Goal: Information Seeking & Learning: Learn about a topic

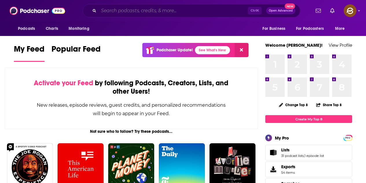
click at [166, 14] on input "Search podcasts, credits, & more..." at bounding box center [173, 10] width 149 height 9
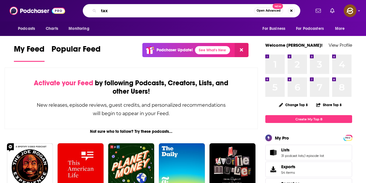
type input "tax"
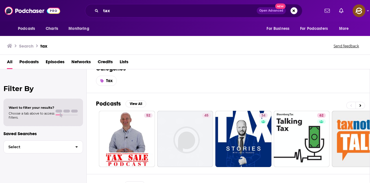
scroll to position [29, 0]
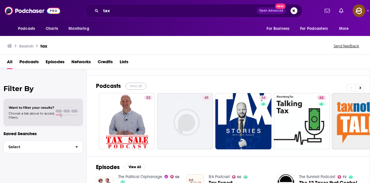
click at [138, 87] on button "View All" at bounding box center [136, 85] width 21 height 7
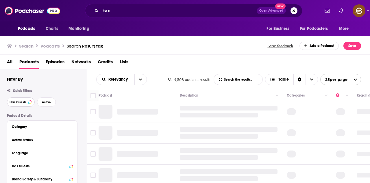
click at [27, 103] on button "Has Guests" at bounding box center [21, 101] width 28 height 9
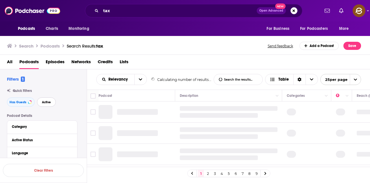
click at [47, 103] on span "Active" at bounding box center [46, 101] width 9 height 3
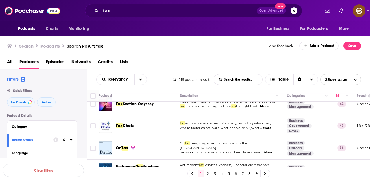
scroll to position [231, 0]
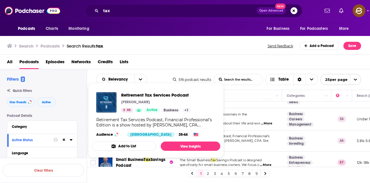
drag, startPoint x: 106, startPoint y: 127, endPoint x: 221, endPoint y: 45, distance: 141.2
click at [221, 45] on div "Search Podcasts Search Results: tax Send feedback Add a Podcast Save" at bounding box center [184, 46] width 354 height 8
click at [225, 51] on div "Search Podcasts Search Results: tax Send feedback Add a Podcast Save" at bounding box center [185, 45] width 371 height 20
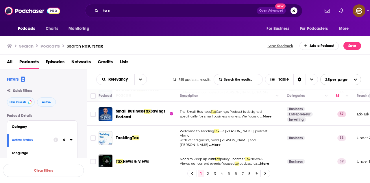
scroll to position [289, 0]
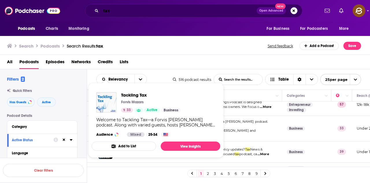
click at [187, 12] on input "tax" at bounding box center [179, 10] width 156 height 9
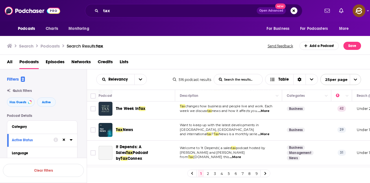
scroll to position [405, 0]
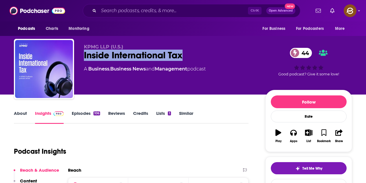
drag, startPoint x: 84, startPoint y: 56, endPoint x: 189, endPoint y: 60, distance: 104.8
click at [189, 60] on div "Inside International Tax 44" at bounding box center [170, 54] width 172 height 11
click at [289, 134] on button "Apps" at bounding box center [293, 135] width 15 height 21
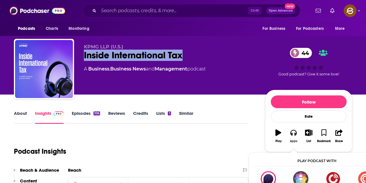
scroll to position [29, 0]
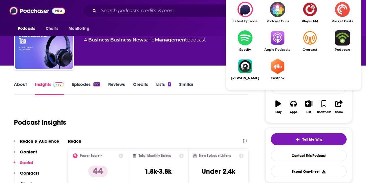
click at [282, 43] on img "Show Listen On dropdown" at bounding box center [277, 37] width 32 height 15
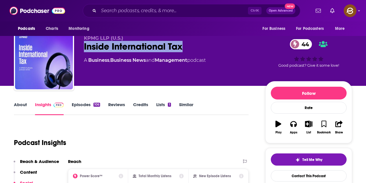
scroll to position [0, 0]
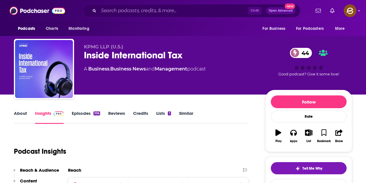
click at [144, 77] on div "KPMG LLP (U.S.) Inside International Tax 44 A Business , Business News and Mana…" at bounding box center [170, 67] width 172 height 46
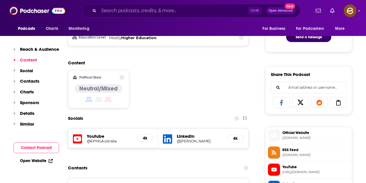
scroll to position [347, 0]
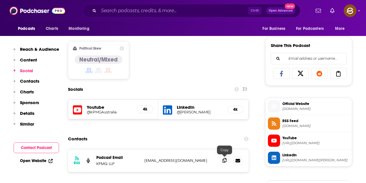
click at [222, 158] on span at bounding box center [224, 160] width 9 height 9
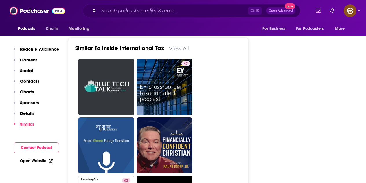
scroll to position [752, 0]
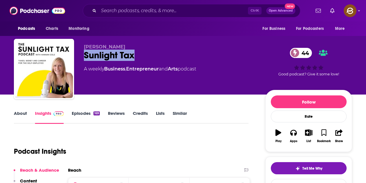
drag, startPoint x: 82, startPoint y: 52, endPoint x: 138, endPoint y: 56, distance: 55.5
click at [138, 56] on div "[PERSON_NAME] Sunlight Tax 44 A weekly Business , Entrepreneur and Arts podcast…" at bounding box center [183, 70] width 338 height 63
click at [298, 135] on button "Apps" at bounding box center [293, 135] width 15 height 21
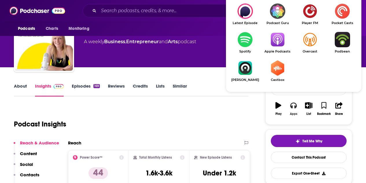
scroll to position [29, 0]
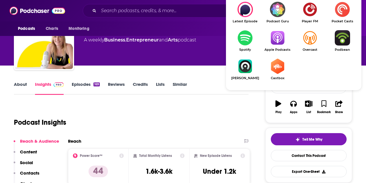
click at [279, 37] on img "Show Listen On dropdown" at bounding box center [277, 37] width 32 height 15
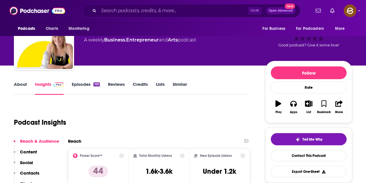
scroll to position [0, 0]
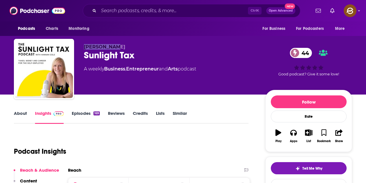
drag, startPoint x: 84, startPoint y: 48, endPoint x: 124, endPoint y: 47, distance: 39.7
click at [124, 47] on p "[PERSON_NAME]" at bounding box center [170, 46] width 172 height 5
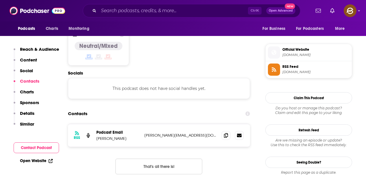
scroll to position [492, 0]
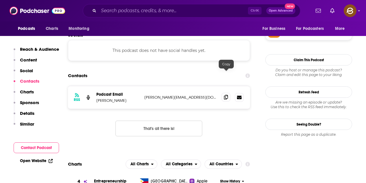
click at [225, 95] on icon at bounding box center [226, 97] width 4 height 5
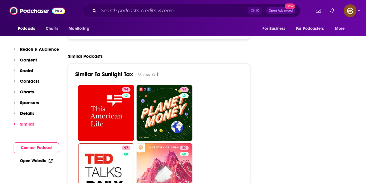
scroll to position [868, 0]
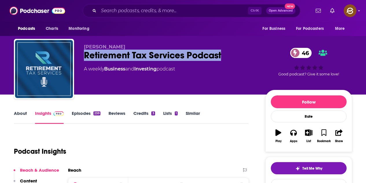
drag, startPoint x: 84, startPoint y: 54, endPoint x: 221, endPoint y: 54, distance: 137.2
click at [221, 54] on div "Retirement Tax Services Podcast 46" at bounding box center [170, 54] width 172 height 11
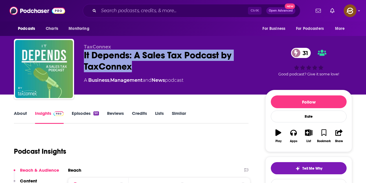
drag, startPoint x: 84, startPoint y: 53, endPoint x: 139, endPoint y: 67, distance: 56.8
click at [139, 67] on div "TaxConnex It Depends: A Sales Tax Podcast by TaxConnex 31 A Business , Manageme…" at bounding box center [183, 70] width 338 height 63
click at [292, 133] on icon "button" at bounding box center [293, 133] width 6 height 6
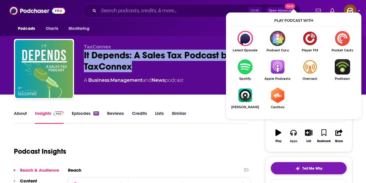
scroll to position [58, 0]
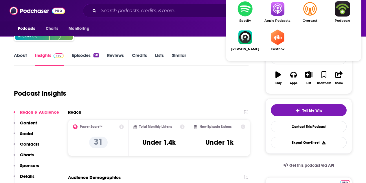
click at [278, 4] on img "Show Listen On dropdown" at bounding box center [277, 8] width 32 height 15
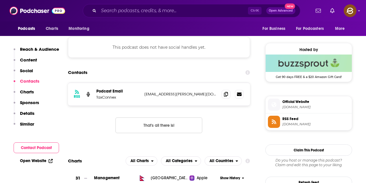
scroll to position [434, 0]
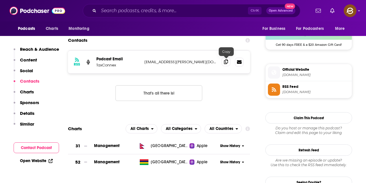
click at [225, 64] on span at bounding box center [226, 61] width 9 height 9
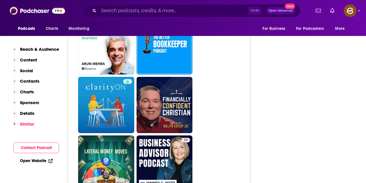
scroll to position [1013, 0]
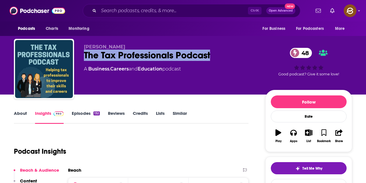
drag, startPoint x: 85, startPoint y: 55, endPoint x: 210, endPoint y: 55, distance: 125.3
click at [210, 55] on div "The Tax Professionals Podcast 48" at bounding box center [170, 54] width 172 height 11
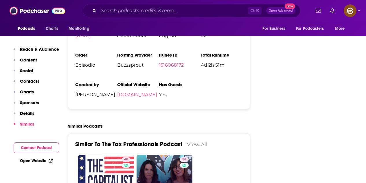
scroll to position [897, 0]
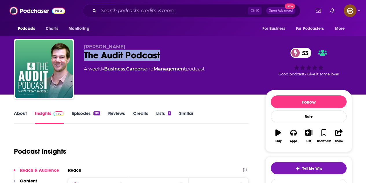
drag, startPoint x: 84, startPoint y: 54, endPoint x: 162, endPoint y: 56, distance: 77.6
click at [162, 56] on div "The Audit Podcast 53" at bounding box center [170, 54] width 172 height 11
click at [297, 133] on button "Apps" at bounding box center [293, 135] width 15 height 21
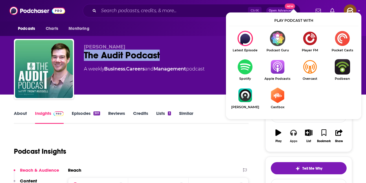
scroll to position [58, 0]
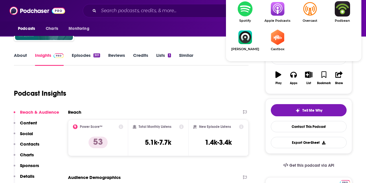
click at [278, 14] on img "Show Listen On dropdown" at bounding box center [277, 8] width 32 height 15
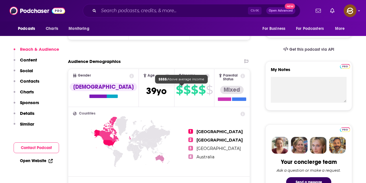
scroll to position [203, 0]
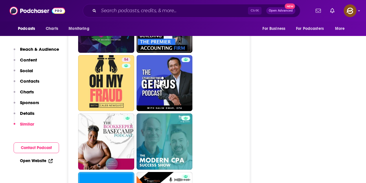
scroll to position [1302, 0]
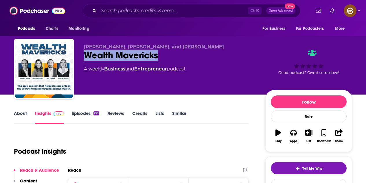
drag, startPoint x: 87, startPoint y: 55, endPoint x: 203, endPoint y: 108, distance: 127.3
click at [158, 56] on div "Wealth Mavericks" at bounding box center [170, 54] width 172 height 11
click at [295, 133] on icon "button" at bounding box center [293, 133] width 6 height 6
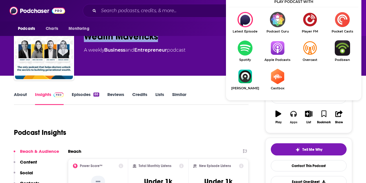
scroll to position [29, 0]
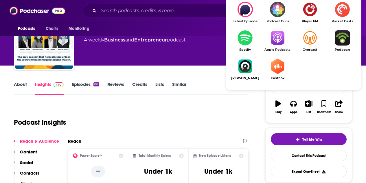
click at [278, 47] on link "Apple Podcasts" at bounding box center [277, 40] width 32 height 21
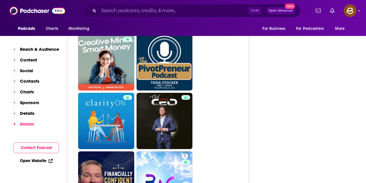
scroll to position [897, 0]
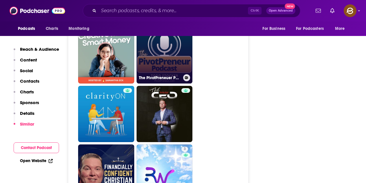
drag, startPoint x: 180, startPoint y: 63, endPoint x: 190, endPoint y: 67, distance: 10.3
click at [190, 67] on link "The PivotPreneuer Podcast: Life, Leadership, and the Pursuit of Change" at bounding box center [165, 55] width 56 height 56
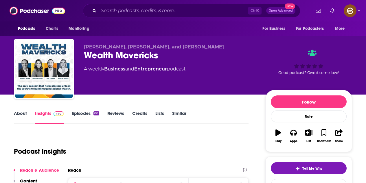
type input "https://www.podchaser.com/podcasts/wealth-mavericks-5559812"
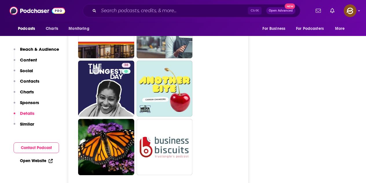
scroll to position [1476, 0]
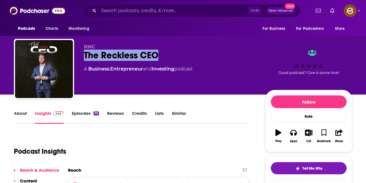
drag, startPoint x: 85, startPoint y: 56, endPoint x: 156, endPoint y: 58, distance: 70.6
click at [156, 58] on div "The Reckless CEO" at bounding box center [170, 54] width 172 height 11
click at [296, 144] on button "Apps" at bounding box center [293, 135] width 15 height 21
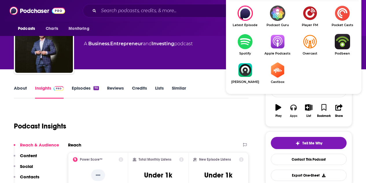
scroll to position [29, 0]
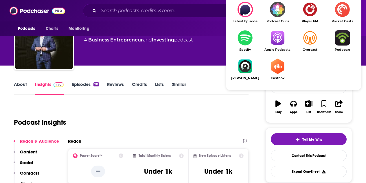
click at [281, 46] on link "Apple Podcasts" at bounding box center [277, 40] width 32 height 21
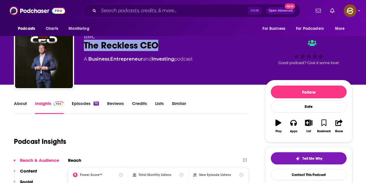
scroll to position [0, 0]
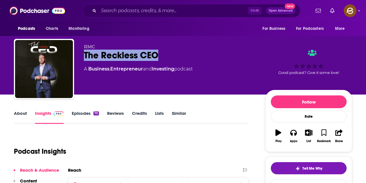
click at [126, 93] on div "RMC The Reckless CEO A Business , Entrepreneur and Investing podcast Good podca…" at bounding box center [218, 70] width 268 height 52
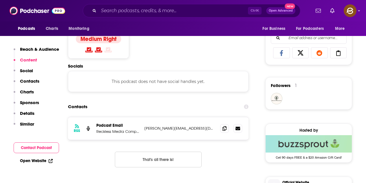
scroll to position [376, 0]
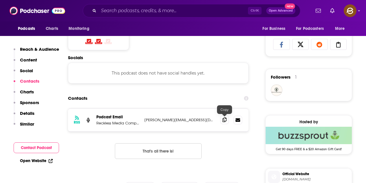
click at [223, 118] on icon at bounding box center [225, 119] width 4 height 5
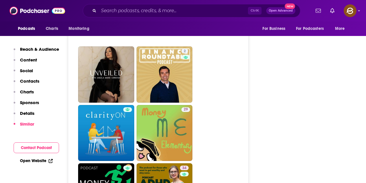
scroll to position [984, 0]
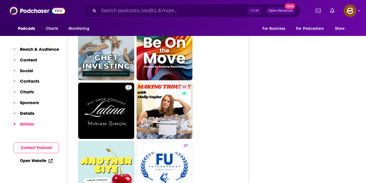
scroll to position [1273, 0]
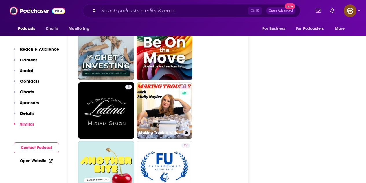
drag, startPoint x: 183, startPoint y: 113, endPoint x: 253, endPoint y: 69, distance: 82.5
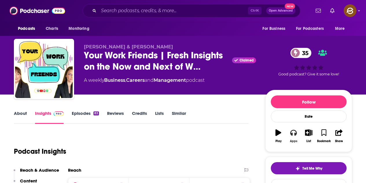
click at [293, 129] on icon "button" at bounding box center [293, 132] width 6 height 6
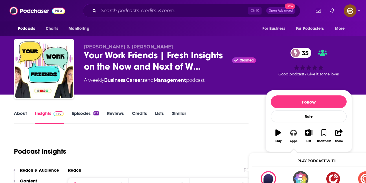
scroll to position [29, 0]
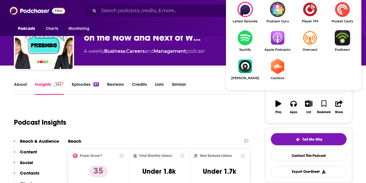
click at [282, 37] on img "Show Listen On dropdown" at bounding box center [277, 37] width 32 height 15
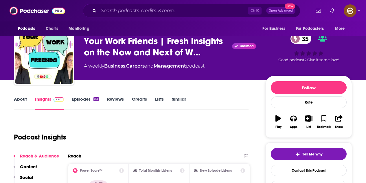
scroll to position [0, 0]
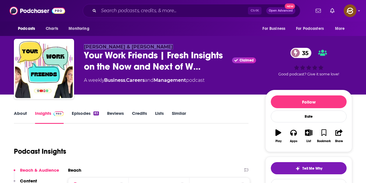
drag, startPoint x: 84, startPoint y: 45, endPoint x: 161, endPoint y: 46, distance: 77.0
click at [161, 46] on div "Mel Plett & Francesca Ranieri Your Work Friends | Fresh Insights on the Now and…" at bounding box center [183, 70] width 338 height 63
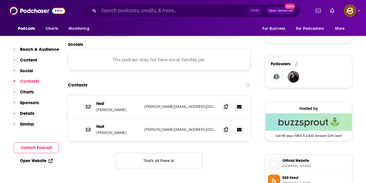
scroll to position [434, 0]
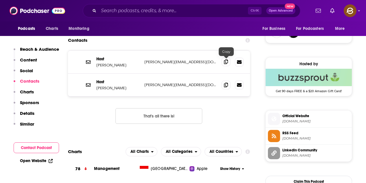
click at [225, 62] on icon at bounding box center [226, 61] width 4 height 5
click at [227, 83] on icon at bounding box center [226, 84] width 4 height 5
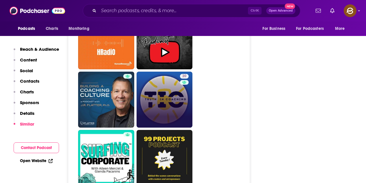
scroll to position [984, 0]
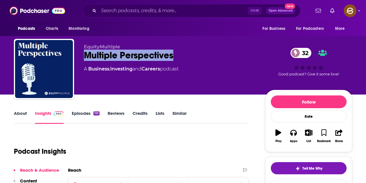
drag, startPoint x: 84, startPoint y: 55, endPoint x: 173, endPoint y: 56, distance: 89.7
click at [173, 56] on div "EquityMultiple Multiple Perspectives 32 A Business , Investing and Careers podc…" at bounding box center [183, 70] width 338 height 63
click at [297, 134] on icon "button" at bounding box center [293, 132] width 6 height 6
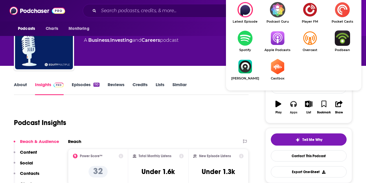
scroll to position [29, 0]
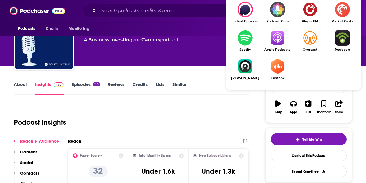
click at [280, 43] on img "Show Listen On dropdown" at bounding box center [277, 37] width 32 height 15
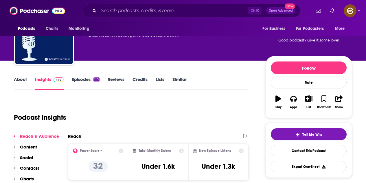
scroll to position [0, 0]
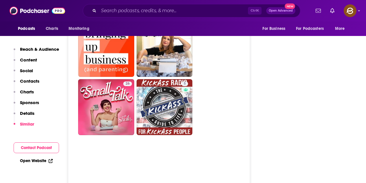
scroll to position [1447, 0]
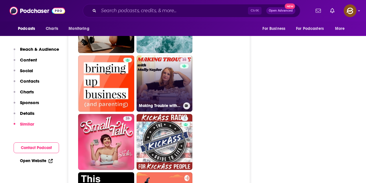
click at [171, 67] on link "35 Making Trouble with Molly Naylor" at bounding box center [165, 83] width 56 height 56
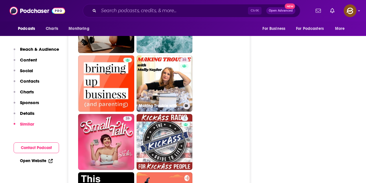
type input "https://www.podchaser.com/podcasts/making-trouble-with-molly-nayl-6055947"
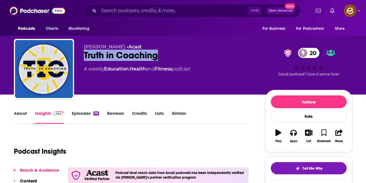
drag, startPoint x: 85, startPoint y: 52, endPoint x: 157, endPoint y: 54, distance: 71.5
click at [157, 54] on div "Truth in Coaching 20" at bounding box center [170, 54] width 172 height 11
click at [294, 133] on icon "button" at bounding box center [293, 132] width 6 height 6
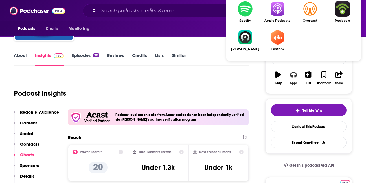
scroll to position [29, 0]
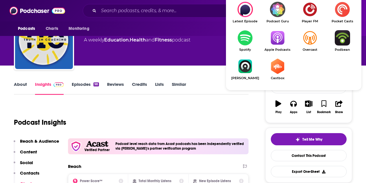
click at [279, 41] on img "Show Listen On dropdown" at bounding box center [277, 37] width 32 height 15
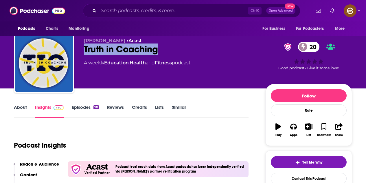
scroll to position [0, 0]
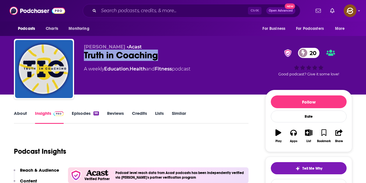
click at [150, 56] on div "Truth in Coaching 20" at bounding box center [170, 54] width 172 height 11
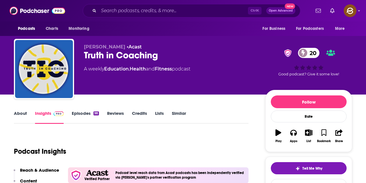
drag, startPoint x: 84, startPoint y: 47, endPoint x: 122, endPoint y: 48, distance: 38.8
click at [122, 48] on div "Joshua Spencer • Acast Truth in Coaching 20 A weekly Education , Health and Fit…" at bounding box center [183, 70] width 338 height 63
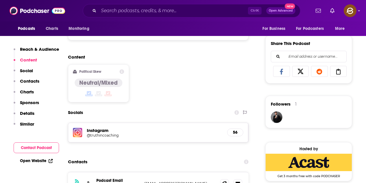
scroll to position [405, 0]
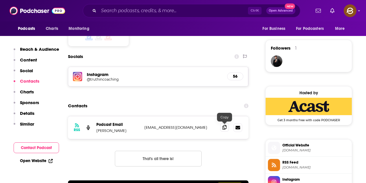
click at [226, 127] on icon at bounding box center [225, 127] width 4 height 5
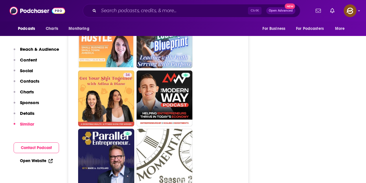
scroll to position [1476, 0]
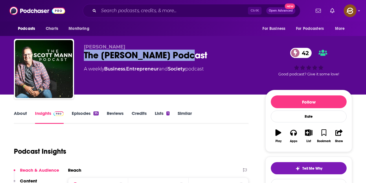
drag, startPoint x: 84, startPoint y: 57, endPoint x: 188, endPoint y: 56, distance: 104.8
click at [188, 56] on div "[PERSON_NAME] The [PERSON_NAME] Podcast 42 A weekly Business , Entrepreneur and…" at bounding box center [183, 70] width 338 height 63
click at [295, 141] on div "Apps" at bounding box center [294, 140] width 8 height 3
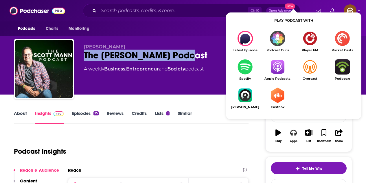
scroll to position [29, 0]
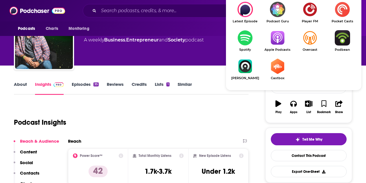
click at [280, 47] on link "Apple Podcasts" at bounding box center [277, 40] width 32 height 21
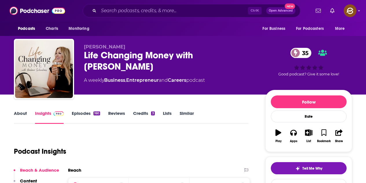
click at [86, 52] on div "Life Changing Money with [PERSON_NAME] 35" at bounding box center [170, 60] width 172 height 23
drag, startPoint x: 84, startPoint y: 52, endPoint x: 136, endPoint y: 70, distance: 54.5
click at [136, 70] on div "Life Changing Money with [PERSON_NAME] 35" at bounding box center [170, 60] width 172 height 23
drag, startPoint x: 156, startPoint y: 131, endPoint x: 161, endPoint y: 129, distance: 4.5
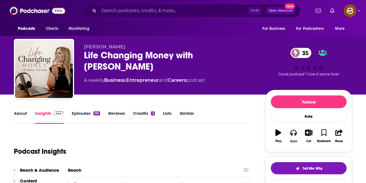
click at [295, 137] on button "Apps" at bounding box center [293, 135] width 15 height 21
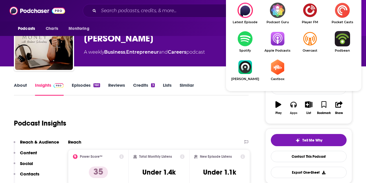
scroll to position [29, 0]
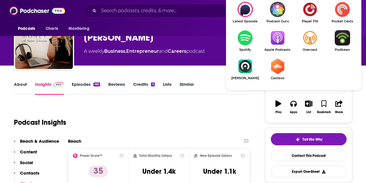
click at [278, 46] on link "Apple Podcasts" at bounding box center [277, 40] width 32 height 21
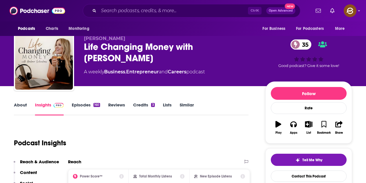
scroll to position [0, 0]
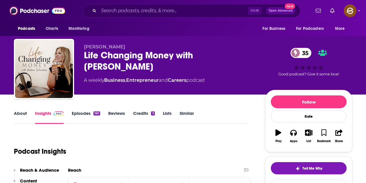
drag, startPoint x: 84, startPoint y: 47, endPoint x: 137, endPoint y: 47, distance: 53.2
click at [137, 47] on p "[PERSON_NAME]" at bounding box center [170, 46] width 172 height 5
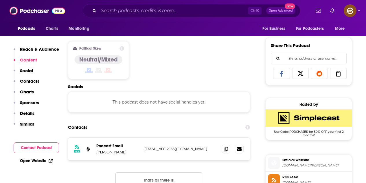
scroll to position [376, 0]
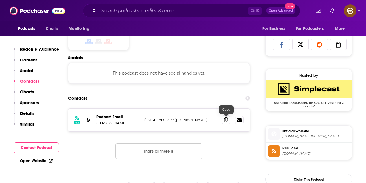
click at [226, 118] on icon at bounding box center [226, 119] width 4 height 5
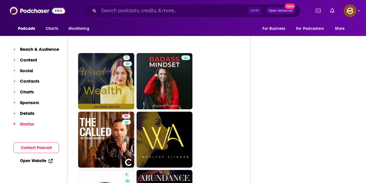
scroll to position [1186, 0]
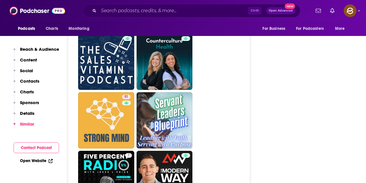
scroll to position [1273, 0]
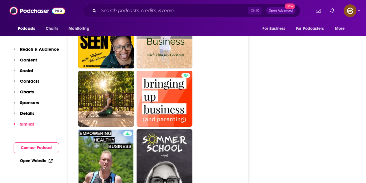
scroll to position [1389, 0]
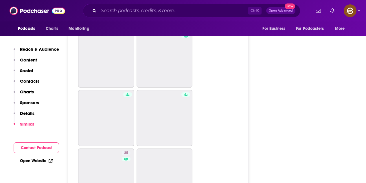
scroll to position [1042, 0]
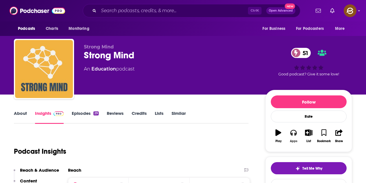
click at [296, 137] on button "Apps" at bounding box center [293, 135] width 15 height 21
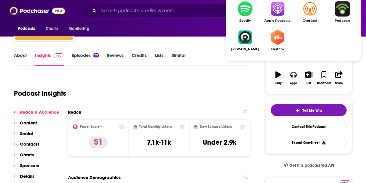
scroll to position [87, 0]
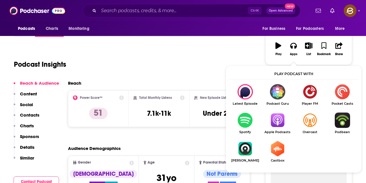
click at [280, 120] on img "Show Listen On dropdown" at bounding box center [277, 119] width 32 height 15
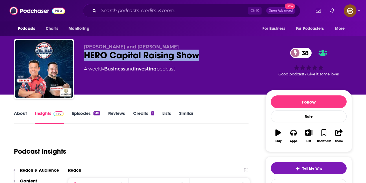
drag, startPoint x: 87, startPoint y: 55, endPoint x: 202, endPoint y: 58, distance: 115.5
click at [202, 58] on div "HERO Capital Raising Show 38" at bounding box center [170, 54] width 172 height 11
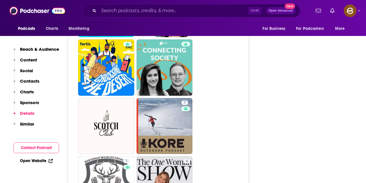
scroll to position [1071, 0]
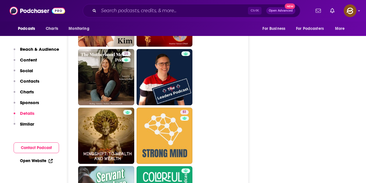
scroll to position [1215, 0]
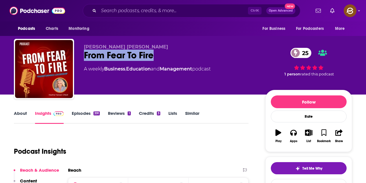
drag, startPoint x: 85, startPoint y: 55, endPoint x: 152, endPoint y: 55, distance: 67.4
click at [152, 55] on div "Heather Hansen Oneill From Fear To Fire 25 A weekly Business , Education and Ma…" at bounding box center [183, 70] width 338 height 63
click at [294, 133] on icon "button" at bounding box center [293, 132] width 6 height 6
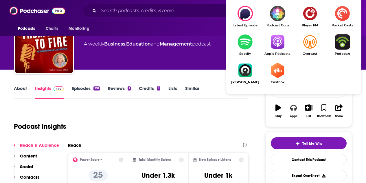
scroll to position [29, 0]
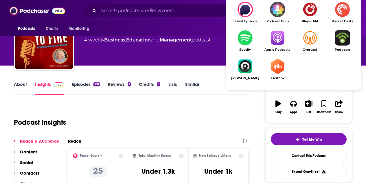
click at [279, 36] on img "Show Listen On dropdown" at bounding box center [277, 37] width 32 height 15
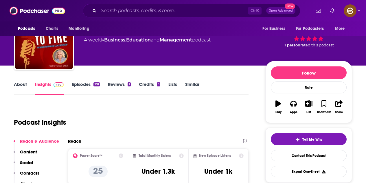
scroll to position [0, 0]
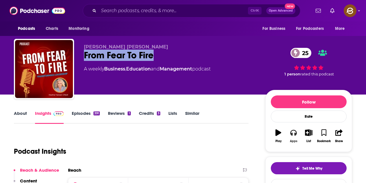
click at [295, 135] on icon "button" at bounding box center [293, 133] width 6 height 6
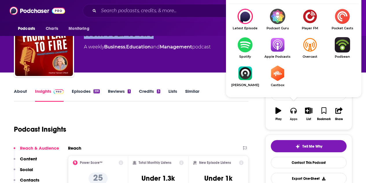
scroll to position [29, 0]
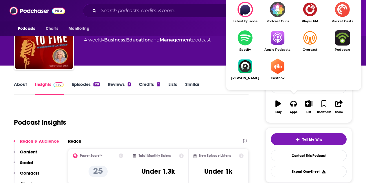
click at [284, 44] on img "Show Listen On dropdown" at bounding box center [277, 37] width 32 height 15
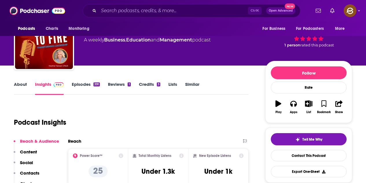
scroll to position [0, 0]
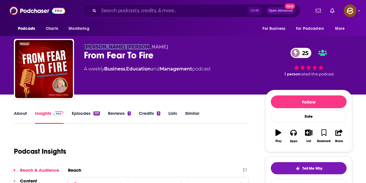
drag, startPoint x: 85, startPoint y: 46, endPoint x: 144, endPoint y: 48, distance: 58.5
click at [144, 48] on p "Heather Hansen Oneill" at bounding box center [170, 46] width 172 height 5
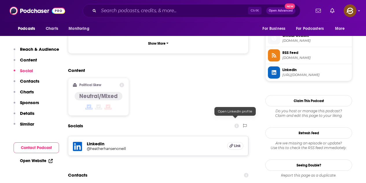
scroll to position [434, 0]
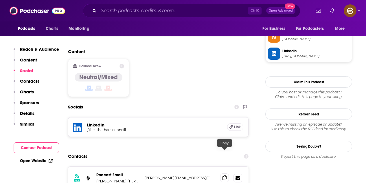
click at [226, 175] on icon at bounding box center [225, 177] width 4 height 5
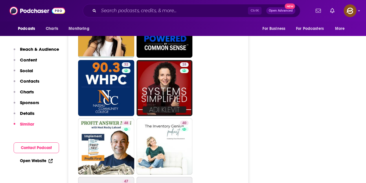
scroll to position [1418, 0]
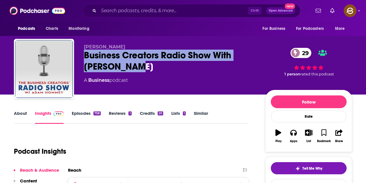
drag, startPoint x: 85, startPoint y: 57, endPoint x: 148, endPoint y: 63, distance: 63.4
click at [148, 63] on div "Business Creators Radio Show With Adam Hommey 29" at bounding box center [170, 60] width 172 height 23
click at [297, 135] on icon "button" at bounding box center [293, 132] width 6 height 6
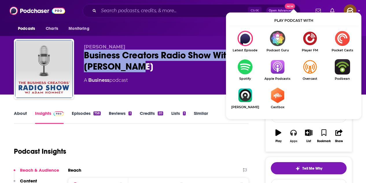
scroll to position [29, 0]
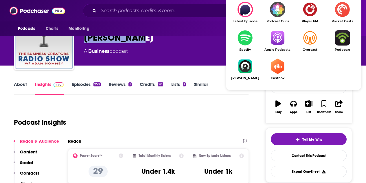
click at [278, 39] on img "Show Listen On dropdown" at bounding box center [277, 37] width 32 height 15
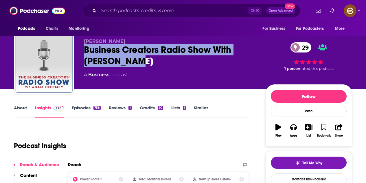
scroll to position [0, 0]
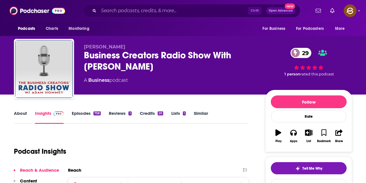
click at [218, 77] on div "A Business podcast" at bounding box center [170, 80] width 172 height 7
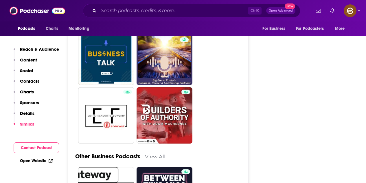
scroll to position [1534, 0]
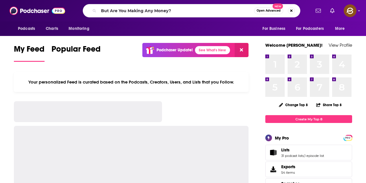
type input "But Are You Making Any Money?"
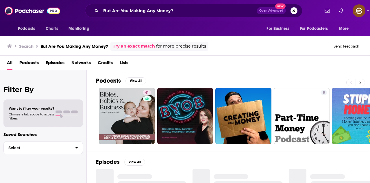
click at [360, 82] on icon at bounding box center [361, 82] width 2 height 4
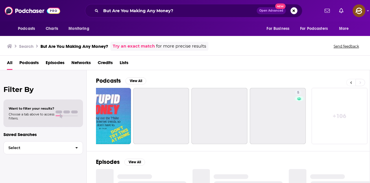
click at [350, 82] on button at bounding box center [351, 82] width 9 height 7
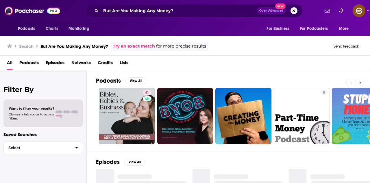
click at [362, 83] on button at bounding box center [361, 82] width 10 height 7
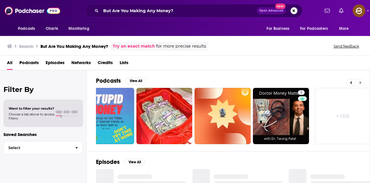
scroll to position [0, 257]
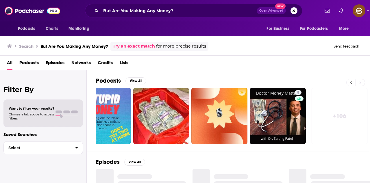
click at [354, 83] on button at bounding box center [351, 82] width 9 height 7
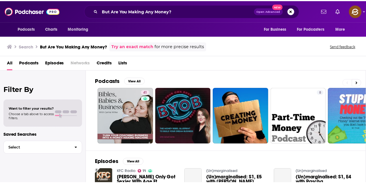
scroll to position [0, 0]
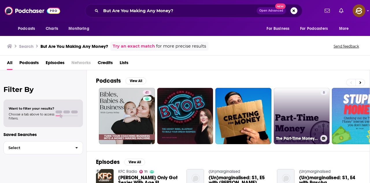
click at [303, 110] on link "8 The Part-Time Money Podcast" at bounding box center [302, 116] width 56 height 56
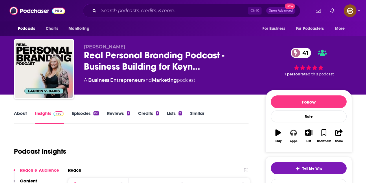
click at [294, 134] on icon "button" at bounding box center [293, 132] width 6 height 6
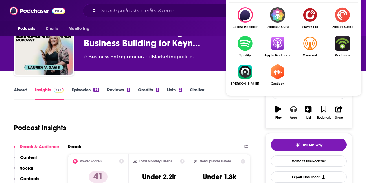
scroll to position [29, 0]
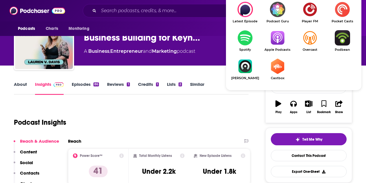
click at [276, 45] on img "Show Listen On dropdown" at bounding box center [277, 37] width 32 height 15
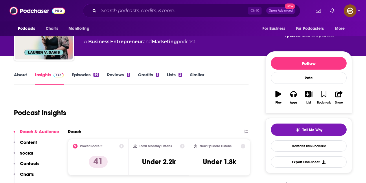
scroll to position [0, 0]
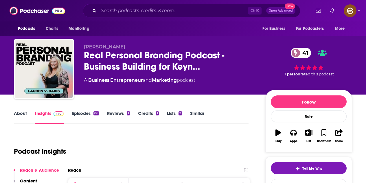
drag, startPoint x: 84, startPoint y: 47, endPoint x: 135, endPoint y: 46, distance: 50.6
click at [135, 46] on div "Lauren V Davis Real Personal Branding Podcast - Business Building for Keyn… 41 …" at bounding box center [183, 70] width 338 height 63
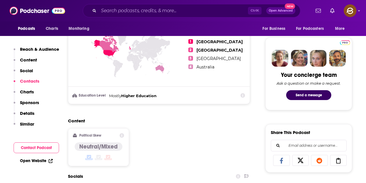
scroll to position [434, 0]
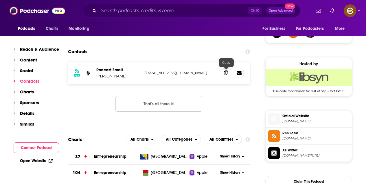
click at [227, 75] on icon at bounding box center [226, 72] width 4 height 5
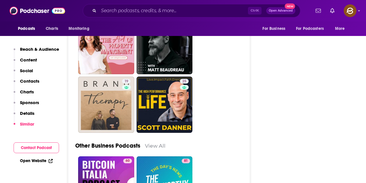
scroll to position [1534, 0]
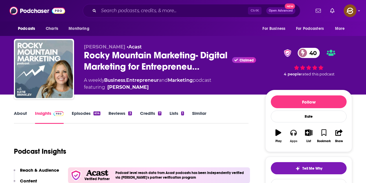
click at [296, 132] on icon "button" at bounding box center [293, 133] width 6 height 6
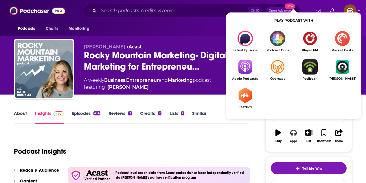
scroll to position [29, 0]
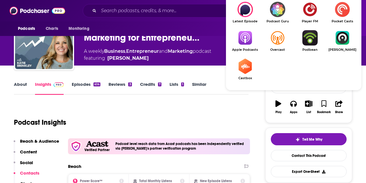
click at [249, 38] on img "Show Listen On dropdown" at bounding box center [245, 37] width 32 height 15
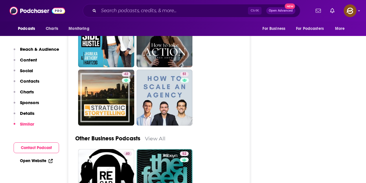
scroll to position [1678, 0]
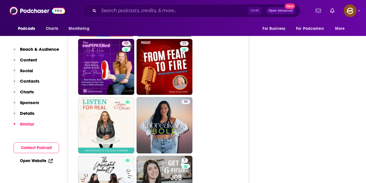
scroll to position [1100, 0]
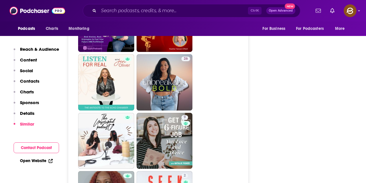
drag, startPoint x: 179, startPoint y: 76, endPoint x: 229, endPoint y: 63, distance: 51.9
click at [229, 63] on ul "37 40 36 28 5 32 40 25 26 9 2 3 9 46 8 32" at bounding box center [161, 111] width 167 height 698
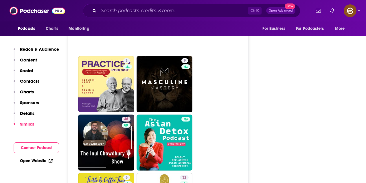
scroll to position [1418, 0]
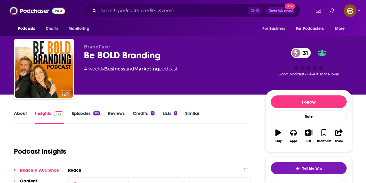
click at [164, 54] on div "Be BOLD Branding 31" at bounding box center [170, 54] width 172 height 11
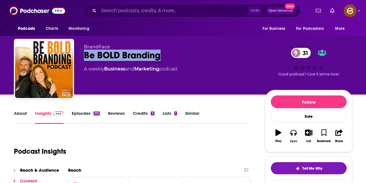
click at [296, 132] on icon "button" at bounding box center [293, 133] width 6 height 6
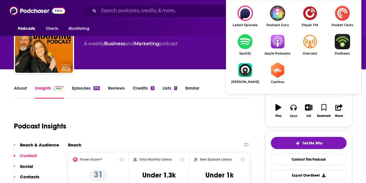
scroll to position [29, 0]
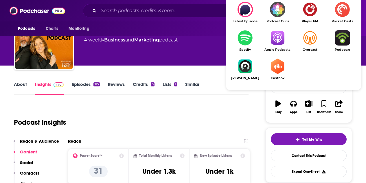
click at [282, 39] on img "Show Listen On dropdown" at bounding box center [277, 37] width 32 height 15
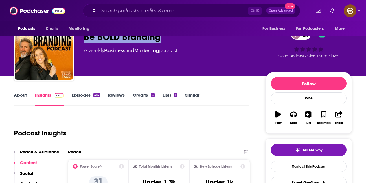
scroll to position [0, 0]
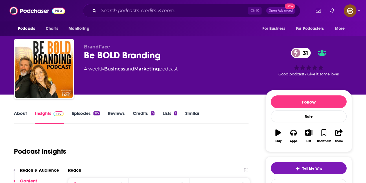
click at [126, 91] on div "BrandFace Be BOLD Branding 31 A weekly Business and Marketing podcast 31 Good p…" at bounding box center [218, 70] width 268 height 52
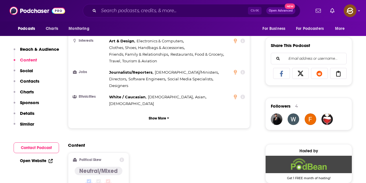
scroll to position [463, 0]
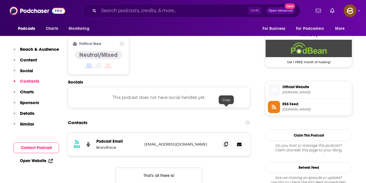
click at [227, 142] on icon at bounding box center [226, 144] width 4 height 5
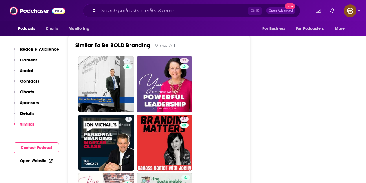
scroll to position [897, 0]
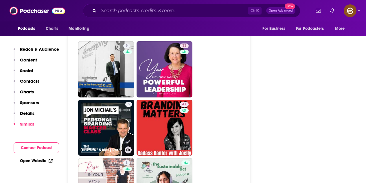
drag, startPoint x: 99, startPoint y: 94, endPoint x: 210, endPoint y: 106, distance: 111.8
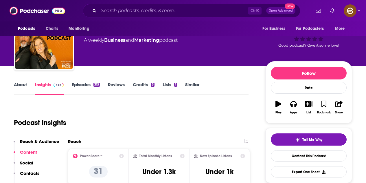
scroll to position [0, 0]
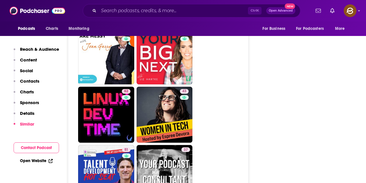
scroll to position [1042, 0]
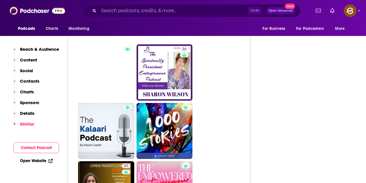
scroll to position [839, 0]
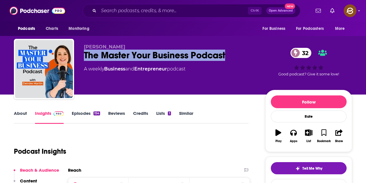
drag, startPoint x: 86, startPoint y: 54, endPoint x: 225, endPoint y: 55, distance: 139.8
click at [225, 55] on div "The Master Your Business Podcast 32" at bounding box center [170, 54] width 172 height 11
click at [295, 134] on icon "button" at bounding box center [293, 133] width 6 height 6
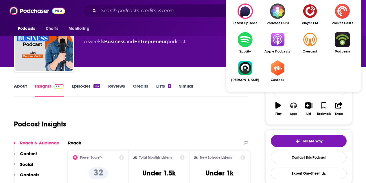
scroll to position [29, 0]
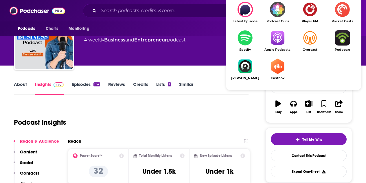
click at [278, 42] on img "Show Listen On dropdown" at bounding box center [277, 37] width 32 height 15
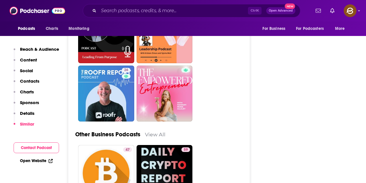
scroll to position [1447, 0]
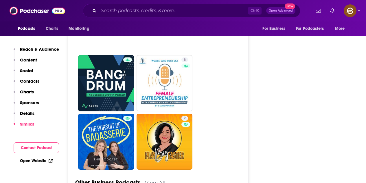
scroll to position [1389, 0]
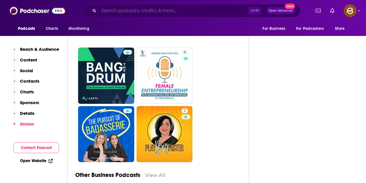
click at [138, 12] on input "Search podcasts, credits, & more..." at bounding box center [173, 10] width 149 height 9
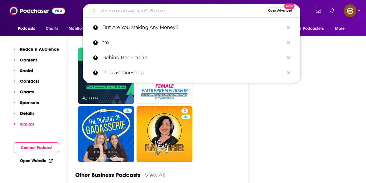
paste input "Spirit in Action"
type input "Spirit in Action"
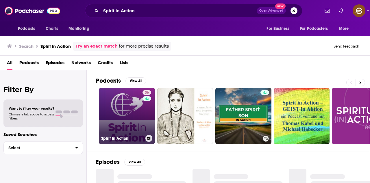
click at [126, 117] on link "36 Spirit in Action" at bounding box center [127, 116] width 56 height 56
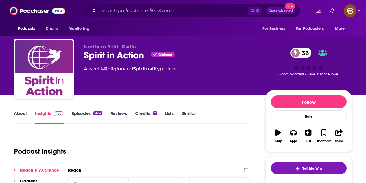
scroll to position [29, 0]
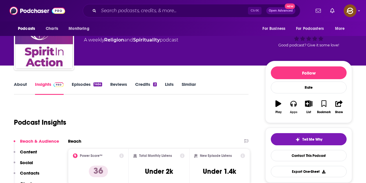
click at [293, 106] on icon "button" at bounding box center [293, 103] width 6 height 6
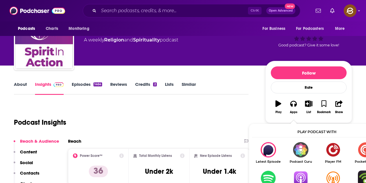
click at [308, 147] on img "Show Listen On dropdown" at bounding box center [300, 149] width 32 height 15
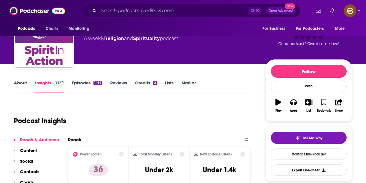
scroll to position [58, 0]
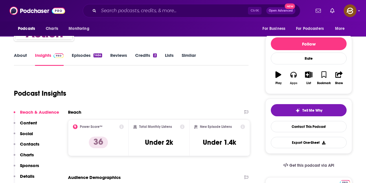
click at [294, 82] on div "Apps" at bounding box center [294, 82] width 8 height 3
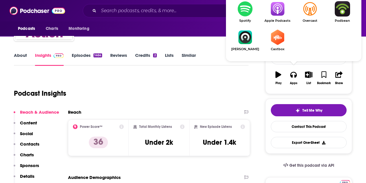
click at [278, 17] on link "Apple Podcasts" at bounding box center [277, 11] width 32 height 21
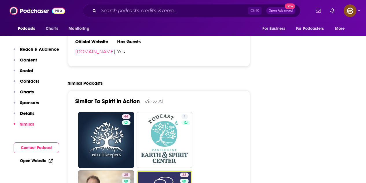
scroll to position [873, 0]
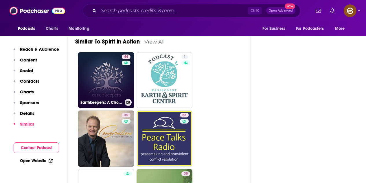
click at [110, 59] on link "44 Earthkeepers: A Circlewood Podcast on Creation Care and Spirituality" at bounding box center [106, 80] width 56 height 56
type input "https://www.podchaser.com/podcasts/earthkeepers-a-circlewood-podc-1047334"
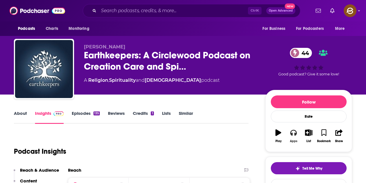
click at [292, 138] on button "Apps" at bounding box center [293, 135] width 15 height 21
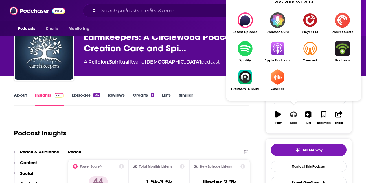
scroll to position [29, 0]
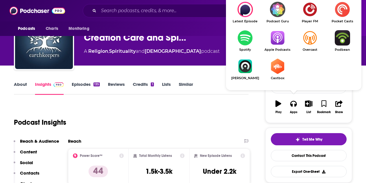
click at [274, 37] on img "Show Listen On dropdown" at bounding box center [277, 37] width 32 height 15
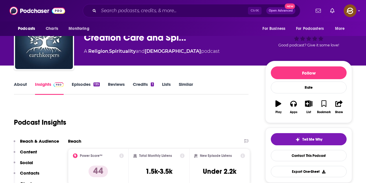
scroll to position [0, 0]
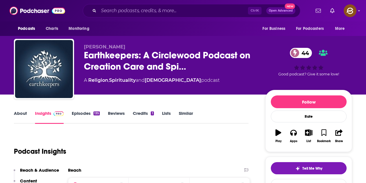
click at [84, 114] on link "Episodes 135" at bounding box center [86, 116] width 28 height 13
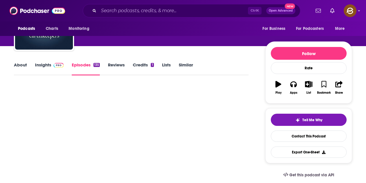
scroll to position [58, 0]
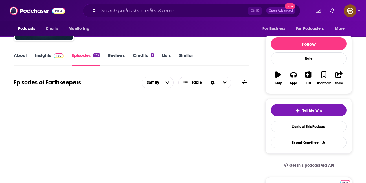
click at [247, 80] on icon at bounding box center [244, 82] width 5 height 5
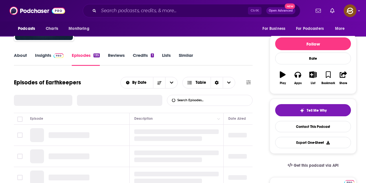
click at [207, 102] on input "List Search Input" at bounding box center [197, 100] width 60 height 10
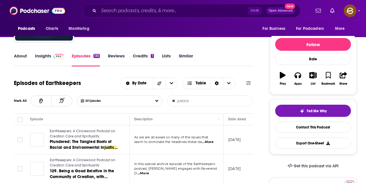
scroll to position [86, 0]
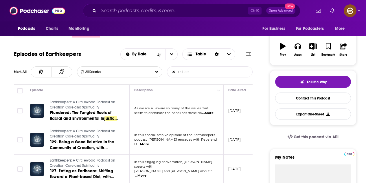
type input "justice"
click at [149, 142] on span "...More" at bounding box center [143, 144] width 12 height 5
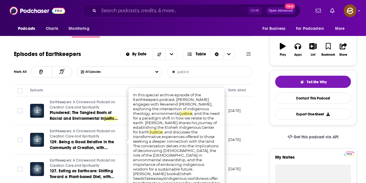
click at [234, 121] on td "August 6, 2025" at bounding box center [243, 110] width 38 height 29
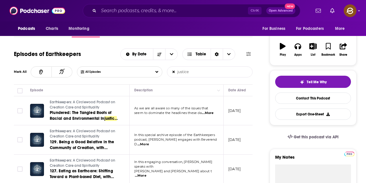
click at [209, 111] on span "...More" at bounding box center [208, 113] width 12 height 5
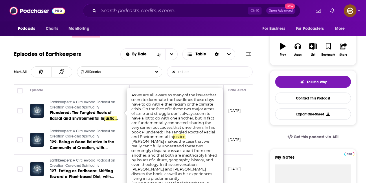
click at [233, 118] on td "August 6, 2025" at bounding box center [243, 110] width 38 height 29
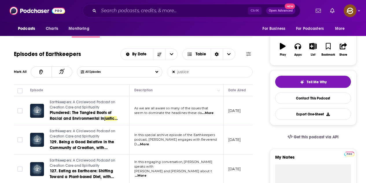
scroll to position [173, 0]
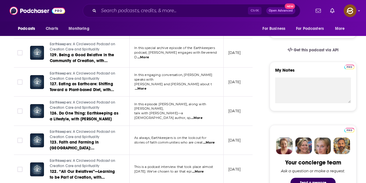
click at [213, 145] on span "...More" at bounding box center [209, 142] width 12 height 5
click at [233, 106] on td "March 31, 2025" at bounding box center [243, 110] width 38 height 29
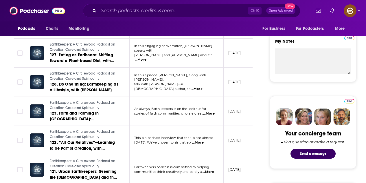
click at [204, 142] on span "...More" at bounding box center [198, 142] width 12 height 5
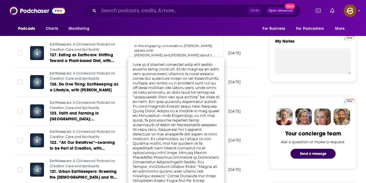
scroll to position [347, 0]
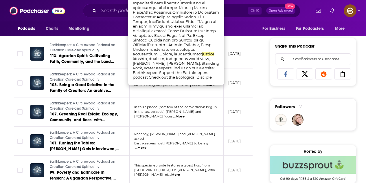
click at [229, 92] on td "July 1, 2024" at bounding box center [243, 82] width 38 height 29
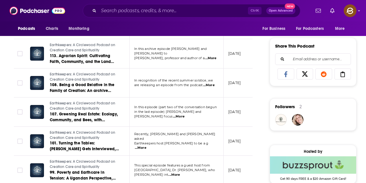
click at [185, 115] on span "...More" at bounding box center [179, 116] width 12 height 5
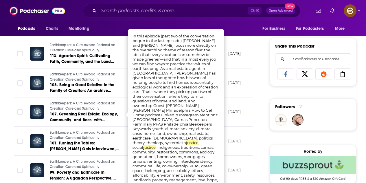
click at [239, 109] on td "June 17, 2024" at bounding box center [243, 111] width 38 height 29
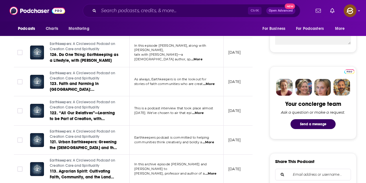
scroll to position [318, 0]
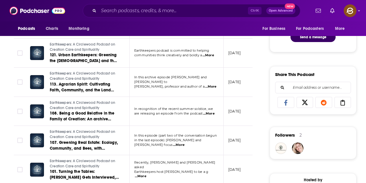
click at [207, 115] on span "...More" at bounding box center [209, 113] width 12 height 5
click at [247, 102] on td "July 1, 2024" at bounding box center [243, 111] width 38 height 29
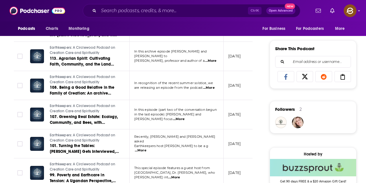
scroll to position [347, 0]
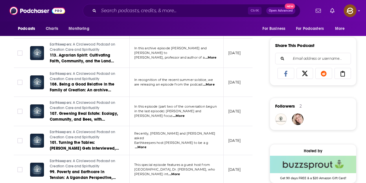
click at [185, 113] on span "...More" at bounding box center [179, 115] width 12 height 5
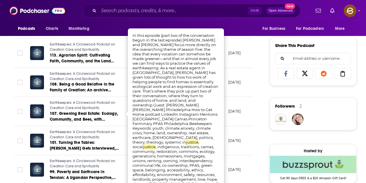
click at [231, 89] on td "July 1, 2024" at bounding box center [243, 82] width 38 height 29
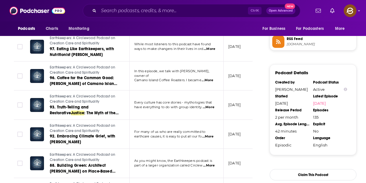
scroll to position [550, 0]
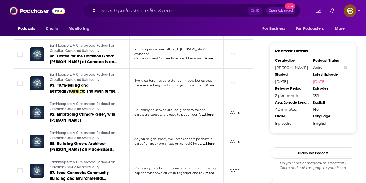
click at [213, 86] on span "...More" at bounding box center [209, 85] width 12 height 5
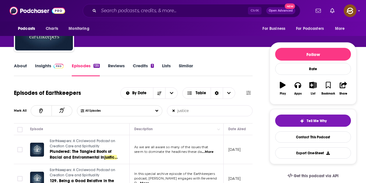
scroll to position [13, 0]
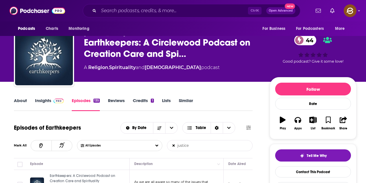
click at [44, 100] on link "Insights" at bounding box center [49, 104] width 29 height 13
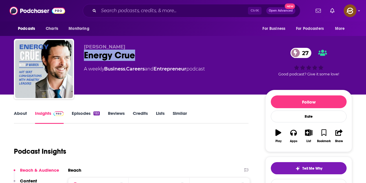
drag, startPoint x: 129, startPoint y: 56, endPoint x: 133, endPoint y: 56, distance: 4.3
click at [133, 56] on div "Energy Crue 27" at bounding box center [170, 54] width 172 height 11
click at [292, 135] on icon "button" at bounding box center [293, 133] width 6 height 6
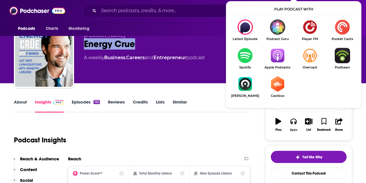
scroll to position [29, 0]
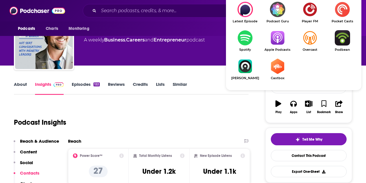
click at [276, 36] on img "Show Listen On dropdown" at bounding box center [277, 37] width 32 height 15
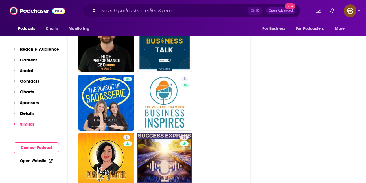
scroll to position [1360, 0]
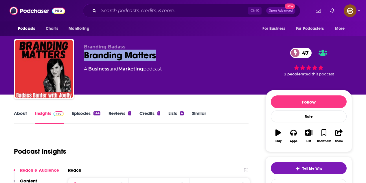
drag, startPoint x: 85, startPoint y: 55, endPoint x: 158, endPoint y: 56, distance: 72.9
click at [158, 56] on div "Branding Matters 47" at bounding box center [170, 54] width 172 height 11
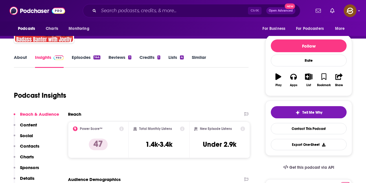
scroll to position [58, 0]
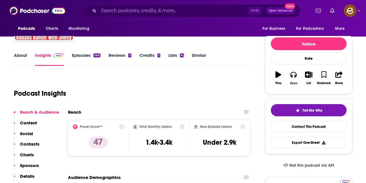
click at [296, 81] on div "Apps" at bounding box center [294, 82] width 8 height 3
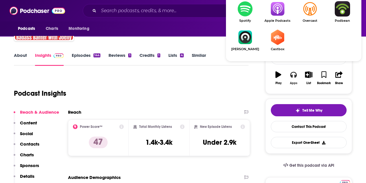
scroll to position [87, 0]
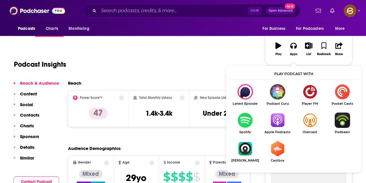
click at [280, 120] on img "Show Listen On dropdown" at bounding box center [277, 119] width 32 height 15
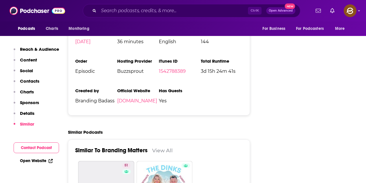
scroll to position [984, 0]
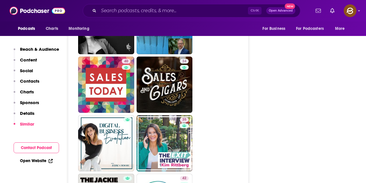
scroll to position [1100, 0]
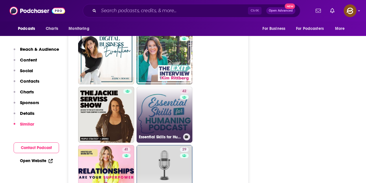
click at [177, 92] on link "42 Essential Skills for Humaning Podcast" at bounding box center [165, 115] width 56 height 56
type input "[URL][DOMAIN_NAME]"
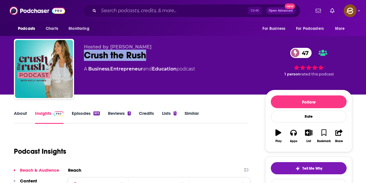
drag, startPoint x: 85, startPoint y: 55, endPoint x: 145, endPoint y: 54, distance: 59.9
click at [145, 54] on div "Crush the Rush 47" at bounding box center [170, 54] width 172 height 11
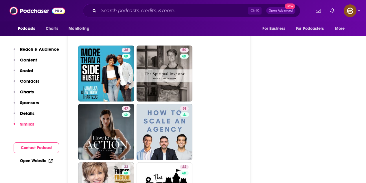
scroll to position [1505, 0]
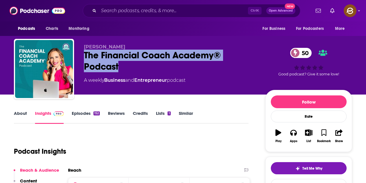
drag, startPoint x: 84, startPoint y: 53, endPoint x: 119, endPoint y: 66, distance: 37.3
click at [119, 66] on div "The Financial Coach Academy® Podcast 50" at bounding box center [170, 60] width 172 height 23
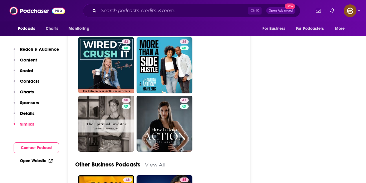
scroll to position [1476, 0]
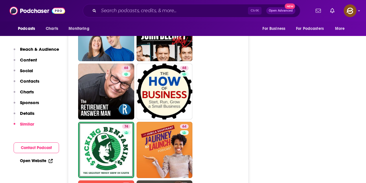
scroll to position [1389, 0]
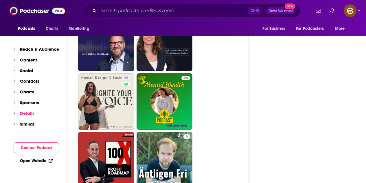
scroll to position [1592, 0]
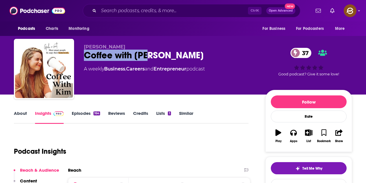
drag, startPoint x: 84, startPoint y: 56, endPoint x: 155, endPoint y: 55, distance: 70.3
click at [155, 55] on div "Coffee with [PERSON_NAME] 37" at bounding box center [170, 54] width 172 height 11
click at [297, 132] on icon "button" at bounding box center [293, 133] width 6 height 6
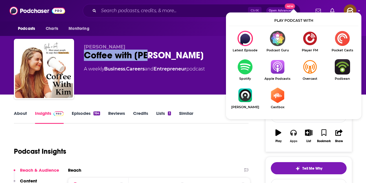
scroll to position [29, 0]
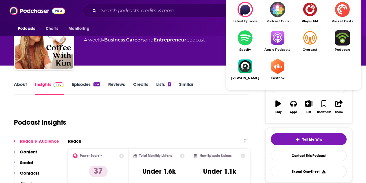
click at [278, 33] on img "Show Listen On dropdown" at bounding box center [277, 37] width 32 height 15
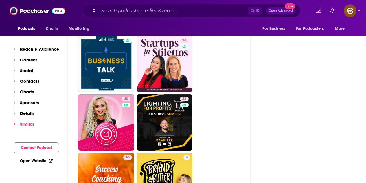
scroll to position [1273, 0]
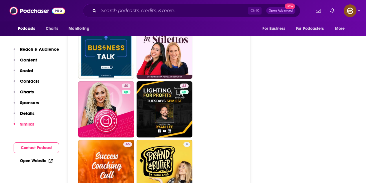
drag, startPoint x: 110, startPoint y: 100, endPoint x: 203, endPoint y: 100, distance: 92.6
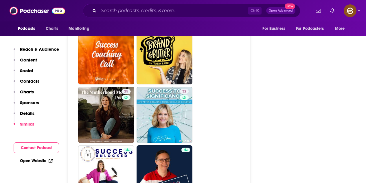
scroll to position [1418, 0]
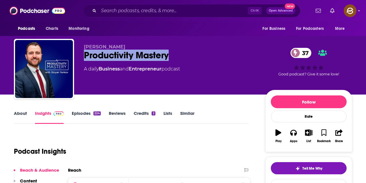
drag, startPoint x: 83, startPoint y: 54, endPoint x: 169, endPoint y: 54, distance: 86.2
click at [169, 54] on div "[PERSON_NAME] Productivity Mastery 37 A daily Business and Entrepreneur podcast…" at bounding box center [183, 70] width 338 height 63
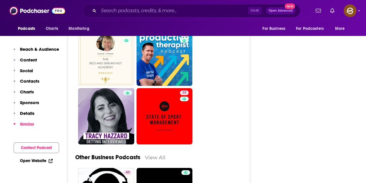
scroll to position [1418, 0]
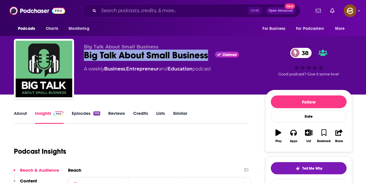
drag, startPoint x: 84, startPoint y: 53, endPoint x: 207, endPoint y: 53, distance: 123.9
click at [207, 53] on div "Big Talk About Small Business Big Talk About Small Business Claimed 38 A weekly…" at bounding box center [183, 70] width 338 height 63
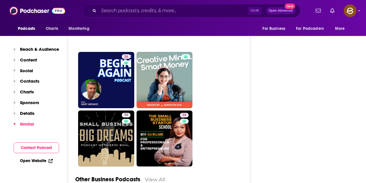
scroll to position [1505, 0]
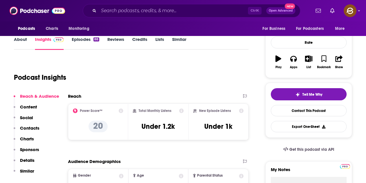
scroll to position [29, 0]
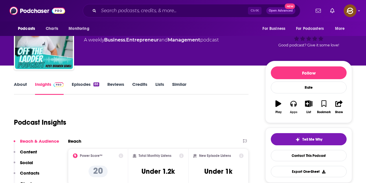
click at [295, 107] on button "Apps" at bounding box center [293, 106] width 15 height 21
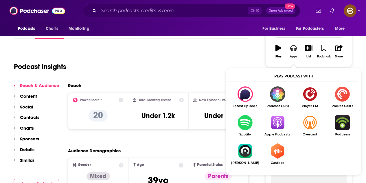
scroll to position [87, 0]
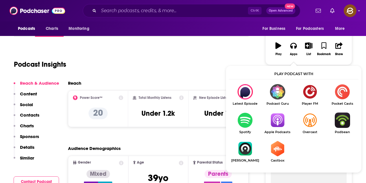
click at [280, 112] on ul "Latest Episode Podcast Guru Player FM Pocket Casts Spotify Apple Podcasts Overc…" at bounding box center [294, 126] width 130 height 85
click at [279, 115] on img "Show Listen On dropdown" at bounding box center [277, 119] width 32 height 15
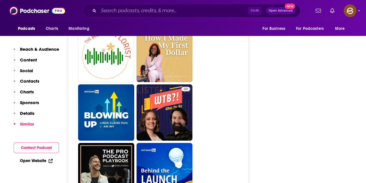
scroll to position [1389, 0]
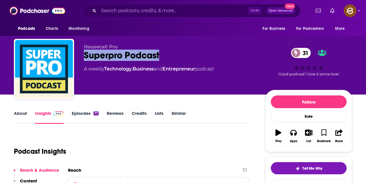
drag, startPoint x: 84, startPoint y: 54, endPoint x: 159, endPoint y: 56, distance: 75.6
click at [159, 56] on div "Superpro Podcast 31" at bounding box center [170, 54] width 172 height 11
click at [297, 133] on button "Apps" at bounding box center [293, 135] width 15 height 21
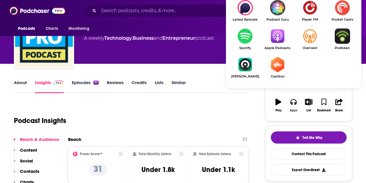
scroll to position [58, 0]
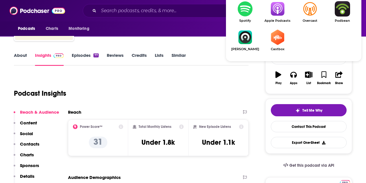
click at [276, 13] on img "Show Listen On dropdown" at bounding box center [277, 8] width 32 height 15
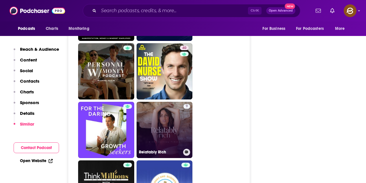
scroll to position [1042, 0]
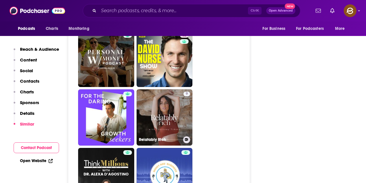
click at [183, 124] on link "9 Relatably Rich" at bounding box center [165, 117] width 56 height 56
type input "https://www.podchaser.com/podcasts/relatably-rich-1969397"
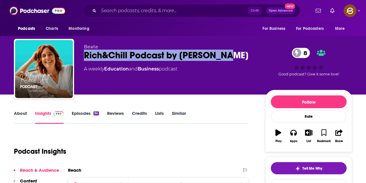
drag, startPoint x: 86, startPoint y: 57, endPoint x: 228, endPoint y: 56, distance: 142.1
click at [228, 56] on div "Rich&Chill Podcast by [PERSON_NAME] 8" at bounding box center [170, 54] width 172 height 11
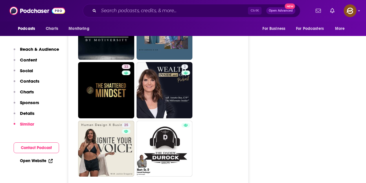
scroll to position [1418, 0]
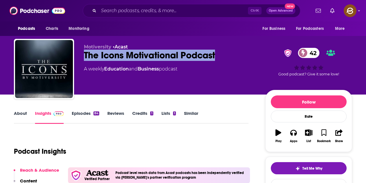
drag, startPoint x: 84, startPoint y: 55, endPoint x: 218, endPoint y: 51, distance: 133.5
click at [218, 51] on div "The Icons Motivational Podcast 42" at bounding box center [170, 54] width 172 height 11
click at [296, 131] on icon "button" at bounding box center [293, 132] width 6 height 6
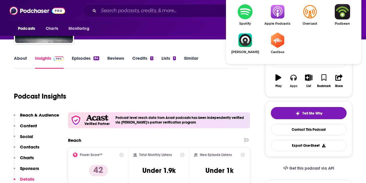
scroll to position [58, 0]
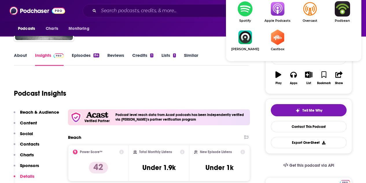
click at [276, 14] on img "Show Listen On dropdown" at bounding box center [277, 8] width 32 height 15
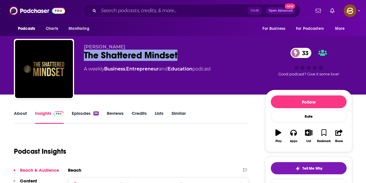
drag, startPoint x: 84, startPoint y: 57, endPoint x: 177, endPoint y: 58, distance: 92.9
click at [177, 58] on div "The Shattered Mindset 33" at bounding box center [170, 54] width 172 height 11
click at [293, 136] on button "Apps" at bounding box center [293, 135] width 15 height 21
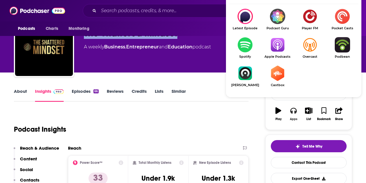
scroll to position [29, 0]
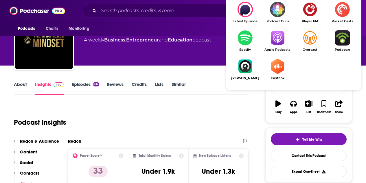
click at [278, 40] on img "Show Listen On dropdown" at bounding box center [277, 37] width 32 height 15
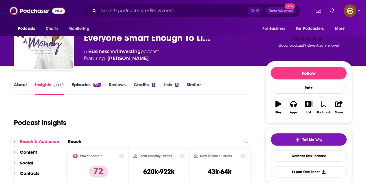
scroll to position [29, 0]
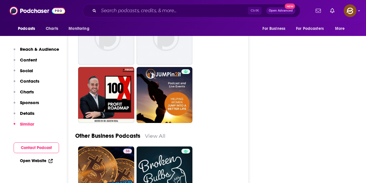
scroll to position [1505, 0]
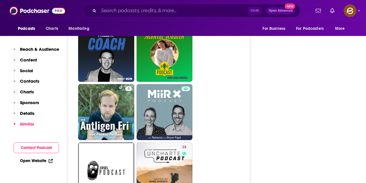
scroll to position [1476, 0]
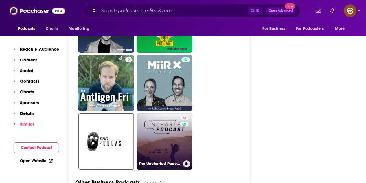
click at [179, 113] on link "28 The Uncharted Podcast" at bounding box center [165, 141] width 56 height 56
type input "https://www.podchaser.com/podcasts/the-uncharted-podcast-5724125"
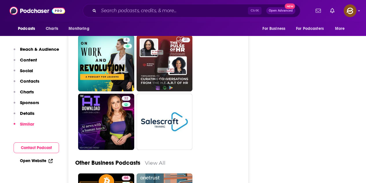
scroll to position [1418, 0]
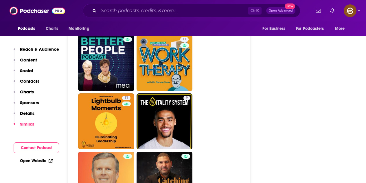
scroll to position [1071, 0]
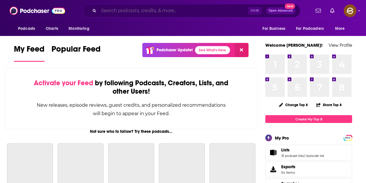
click at [144, 10] on input "Search podcasts, credits, & more..." at bounding box center [173, 10] width 149 height 9
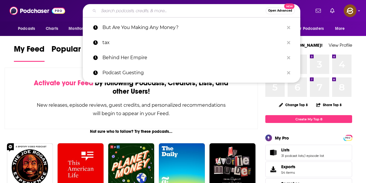
paste input "Earthkeepers: A Circlewood Podcast on Creation Care and Spirituality"
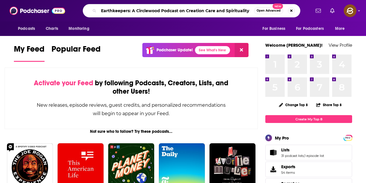
type input "Earthkeepers: A Circlewood Podcast on Creation Care and Spirituality"
click at [292, 9] on button "Search podcasts, credits, & more..." at bounding box center [291, 10] width 7 height 7
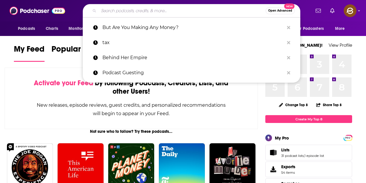
paste input "Spirit in Action"
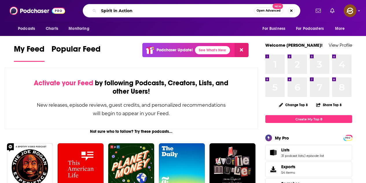
type input "Spirit in Action"
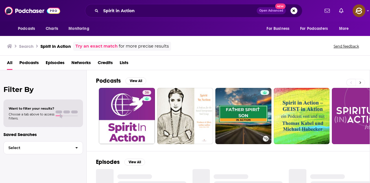
click at [361, 82] on icon at bounding box center [361, 82] width 2 height 4
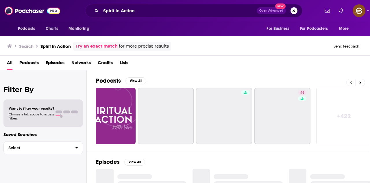
scroll to position [0, 257]
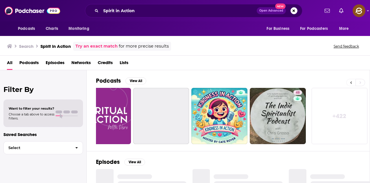
click at [353, 82] on button at bounding box center [351, 82] width 9 height 7
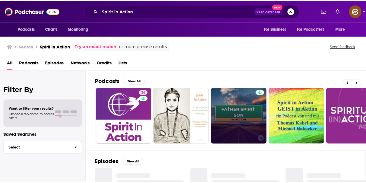
scroll to position [0, 0]
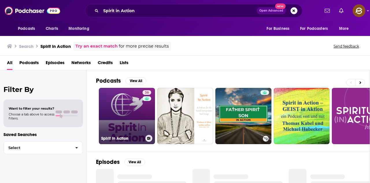
click at [134, 113] on link "36 Spirit in Action" at bounding box center [127, 116] width 56 height 56
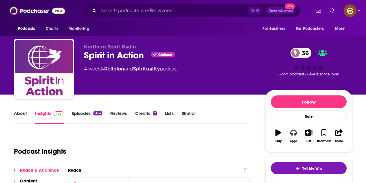
click at [293, 133] on icon "button" at bounding box center [293, 132] width 6 height 6
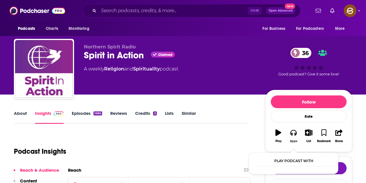
scroll to position [29, 0]
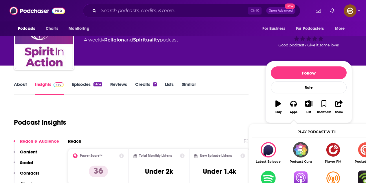
click at [303, 176] on img "Show Listen On dropdown" at bounding box center [300, 177] width 32 height 15
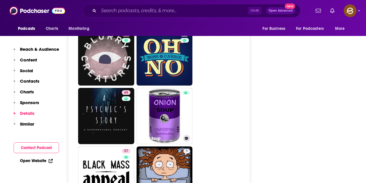
scroll to position [2055, 0]
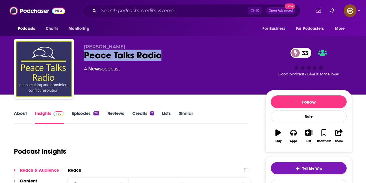
drag, startPoint x: 85, startPoint y: 55, endPoint x: 169, endPoint y: 52, distance: 83.4
click at [169, 52] on div "Peace Talks Radio 33" at bounding box center [170, 54] width 172 height 11
click at [294, 134] on icon "button" at bounding box center [293, 132] width 6 height 6
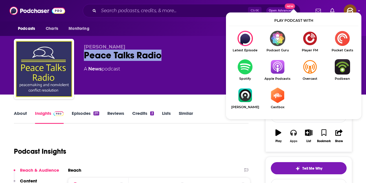
scroll to position [29, 0]
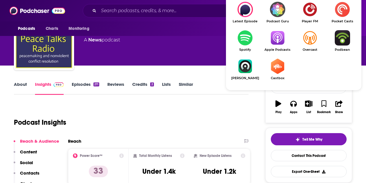
click at [283, 40] on img "Show Listen On dropdown" at bounding box center [277, 37] width 32 height 15
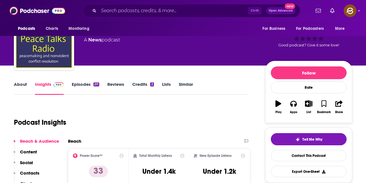
scroll to position [0, 0]
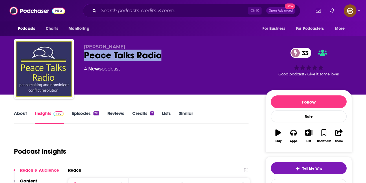
click at [84, 113] on link "Episodes 211" at bounding box center [85, 116] width 27 height 13
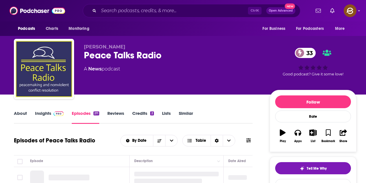
click at [250, 141] on icon at bounding box center [248, 140] width 5 height 5
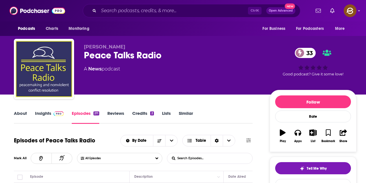
scroll to position [29, 0]
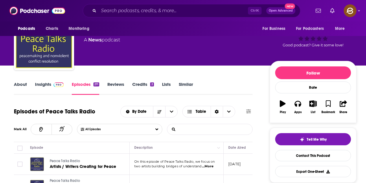
click at [185, 130] on input "List Search Input" at bounding box center [197, 129] width 60 height 10
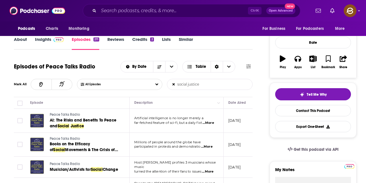
scroll to position [87, 0]
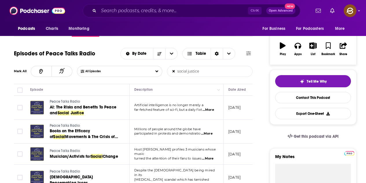
type input "social justice"
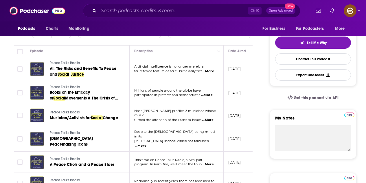
scroll to position [0, 0]
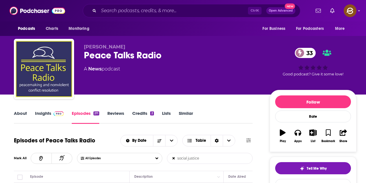
click at [50, 112] on link "Insights" at bounding box center [49, 116] width 29 height 13
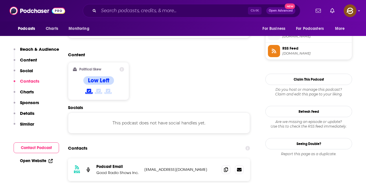
scroll to position [463, 0]
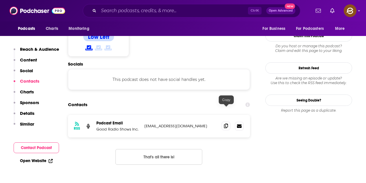
click at [228, 123] on icon at bounding box center [226, 125] width 4 height 5
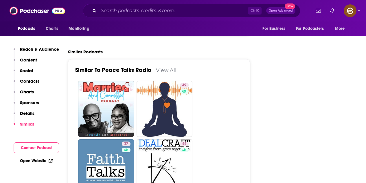
scroll to position [897, 0]
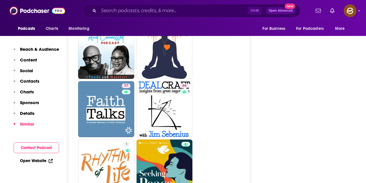
drag, startPoint x: 120, startPoint y: 80, endPoint x: 246, endPoint y: 101, distance: 128.2
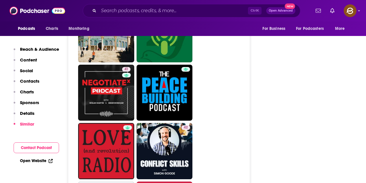
scroll to position [1186, 0]
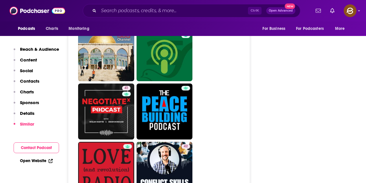
drag, startPoint x: 178, startPoint y: 148, endPoint x: 210, endPoint y: 63, distance: 91.2
click at [210, 63] on ul "3 49 37 44 1 34 37 36 9 41 42 5 5" at bounding box center [162, 82] width 168 height 698
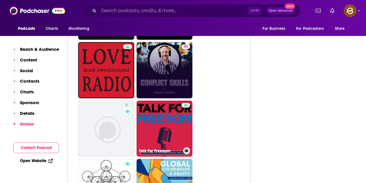
scroll to position [1273, 0]
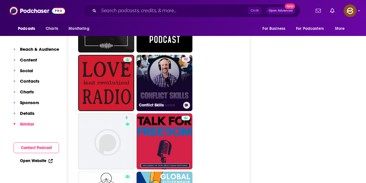
click at [170, 68] on link "42 Conflict Skills" at bounding box center [165, 83] width 56 height 56
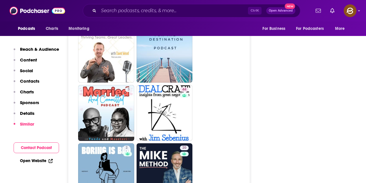
scroll to position [984, 0]
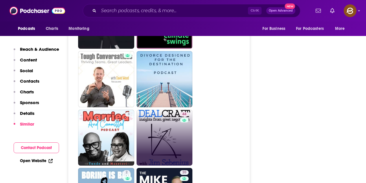
click at [187, 112] on div "44" at bounding box center [185, 138] width 10 height 52
type input "https://www.podchaser.com/podcasts/dealcraft-insights-from-great-5569852"
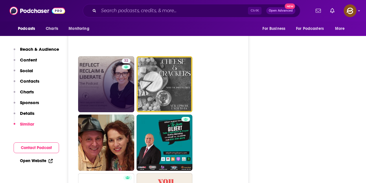
scroll to position [1273, 0]
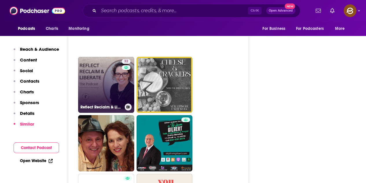
click at [123, 90] on div "32" at bounding box center [127, 81] width 10 height 45
type input "https://www.podchaser.com/podcasts/reflect-reclaim-liberate-with-4016987"
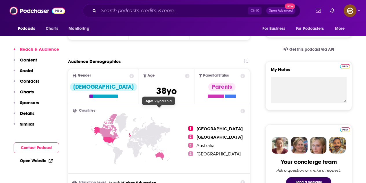
scroll to position [260, 0]
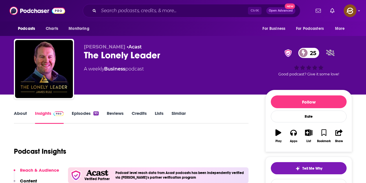
drag, startPoint x: 86, startPoint y: 54, endPoint x: 191, endPoint y: 68, distance: 106.0
click at [191, 68] on div "[PERSON_NAME] • Acast The Lonely Leader 25 A weekly Business podcast" at bounding box center [170, 67] width 172 height 46
click at [192, 68] on div "A weekly Business podcast" at bounding box center [170, 68] width 172 height 7
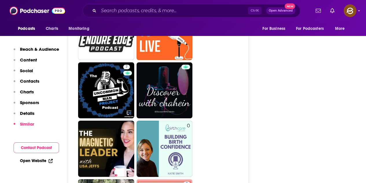
scroll to position [1302, 0]
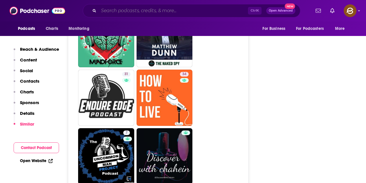
click at [155, 11] on input "Search podcasts, credits, & more..." at bounding box center [173, 10] width 149 height 9
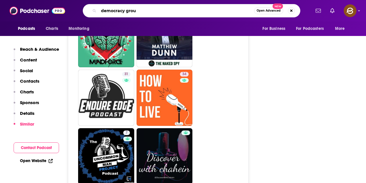
type input "democracy group"
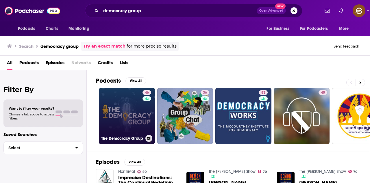
click at [112, 110] on link "46 The Democracy Group" at bounding box center [127, 116] width 56 height 56
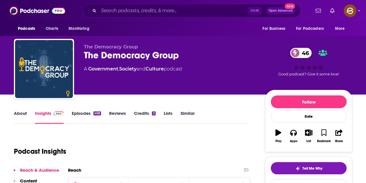
click at [84, 113] on link "Episodes 458" at bounding box center [86, 116] width 29 height 13
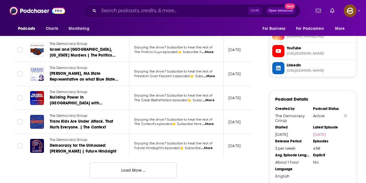
scroll to position [637, 0]
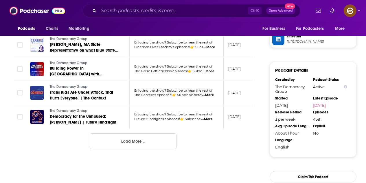
click at [141, 143] on button "Load More ..." at bounding box center [133, 141] width 87 height 16
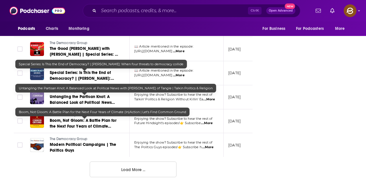
scroll to position [1215, 0]
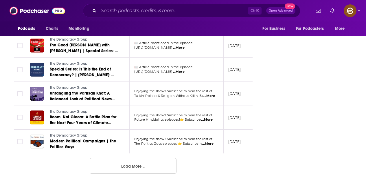
click at [133, 165] on button "Load More ..." at bounding box center [133, 166] width 87 height 16
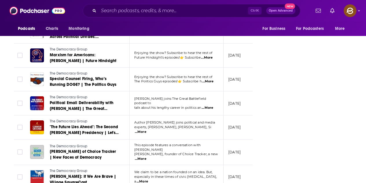
scroll to position [1814, 0]
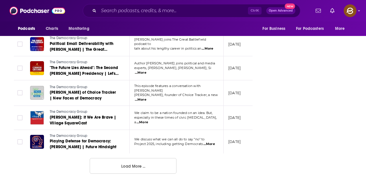
click at [130, 166] on button "Load More ..." at bounding box center [133, 166] width 87 height 16
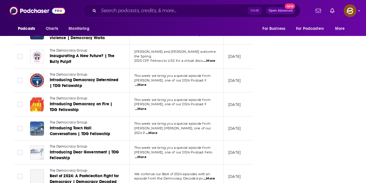
scroll to position [1959, 0]
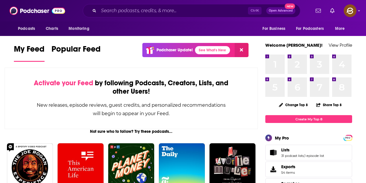
click at [151, 16] on div "Ctrl K Open Advanced New" at bounding box center [192, 10] width 218 height 13
click at [158, 12] on input "Search podcasts, credits, & more..." at bounding box center [173, 10] width 149 height 9
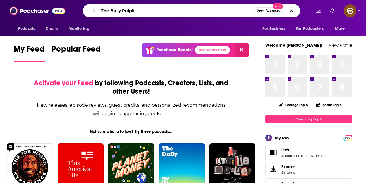
type input "The Bully Pulpit"
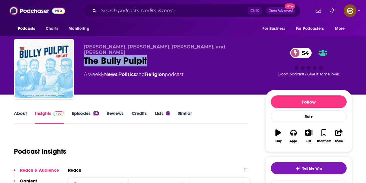
drag, startPoint x: 85, startPoint y: 55, endPoint x: 146, endPoint y: 55, distance: 61.1
click at [146, 55] on div "The Bully Pulpit 54" at bounding box center [170, 60] width 172 height 11
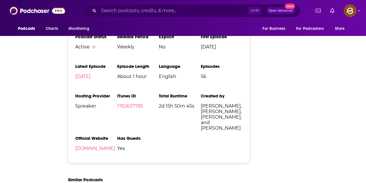
scroll to position [27, 0]
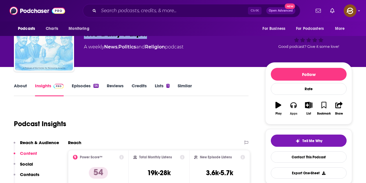
click at [291, 106] on icon "button" at bounding box center [293, 105] width 6 height 6
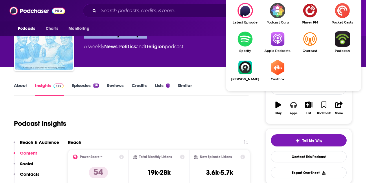
scroll to position [56, 0]
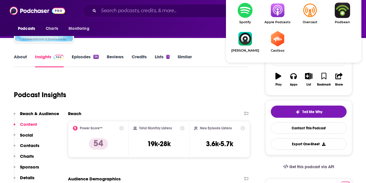
click at [275, 17] on img "Show Listen On dropdown" at bounding box center [277, 10] width 32 height 15
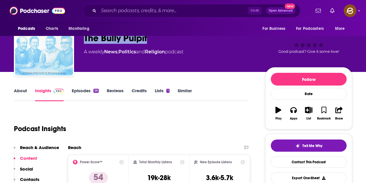
scroll to position [0, 0]
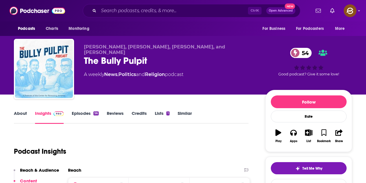
click at [142, 83] on div "[PERSON_NAME], [PERSON_NAME], [PERSON_NAME], and [PERSON_NAME] The Bully Pulpit…" at bounding box center [170, 67] width 172 height 46
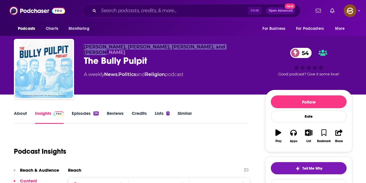
drag, startPoint x: 84, startPoint y: 45, endPoint x: 225, endPoint y: 46, distance: 141.8
click at [225, 46] on div "[PERSON_NAME], [PERSON_NAME], [PERSON_NAME], and [PERSON_NAME] The Bully Pulpit…" at bounding box center [183, 70] width 338 height 63
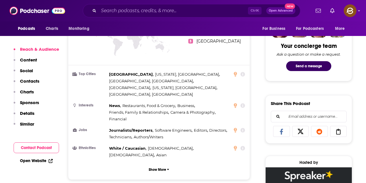
scroll to position [434, 0]
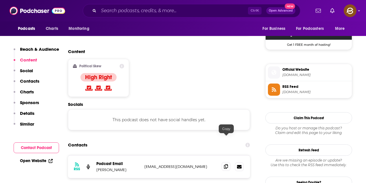
click at [226, 164] on icon at bounding box center [226, 166] width 4 height 5
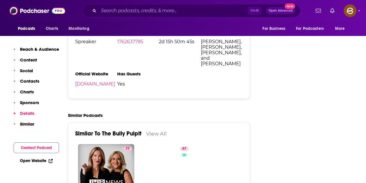
scroll to position [868, 0]
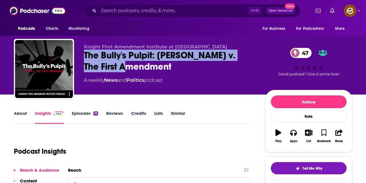
drag, startPoint x: 84, startPoint y: 54, endPoint x: 137, endPoint y: 65, distance: 54.0
click at [137, 65] on div "The Bully's Pulpit: [PERSON_NAME] v. The First Amendment 47" at bounding box center [170, 60] width 172 height 23
click at [161, 68] on div "The Bully's Pulpit: [PERSON_NAME] v. The First Amendment 47" at bounding box center [170, 60] width 172 height 23
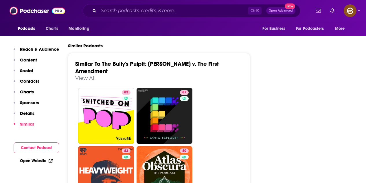
scroll to position [868, 0]
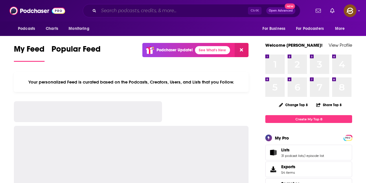
click at [136, 13] on input "Search podcasts, credits, & more..." at bounding box center [173, 10] width 149 height 9
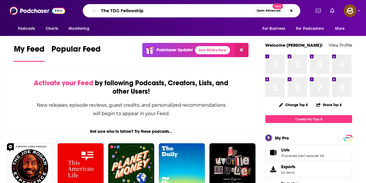
type input "The TDG Fellowship"
